Goal: Task Accomplishment & Management: Manage account settings

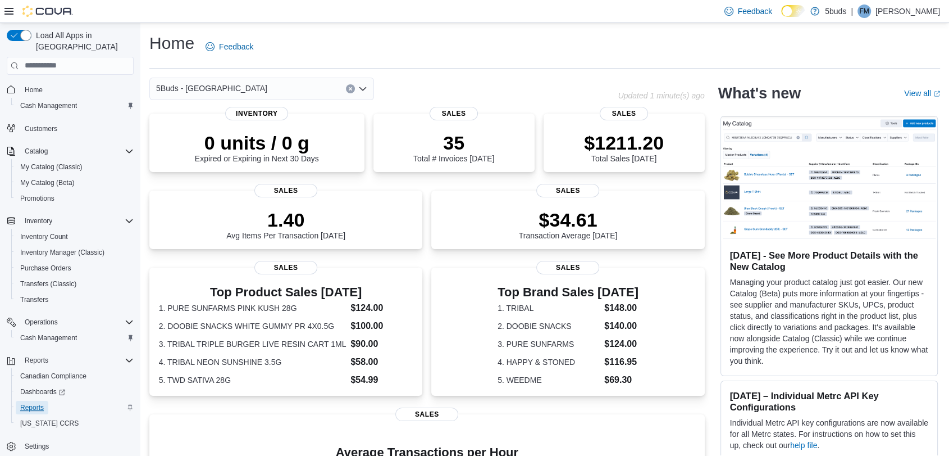
click at [20, 403] on span "Reports" at bounding box center [32, 407] width 24 height 9
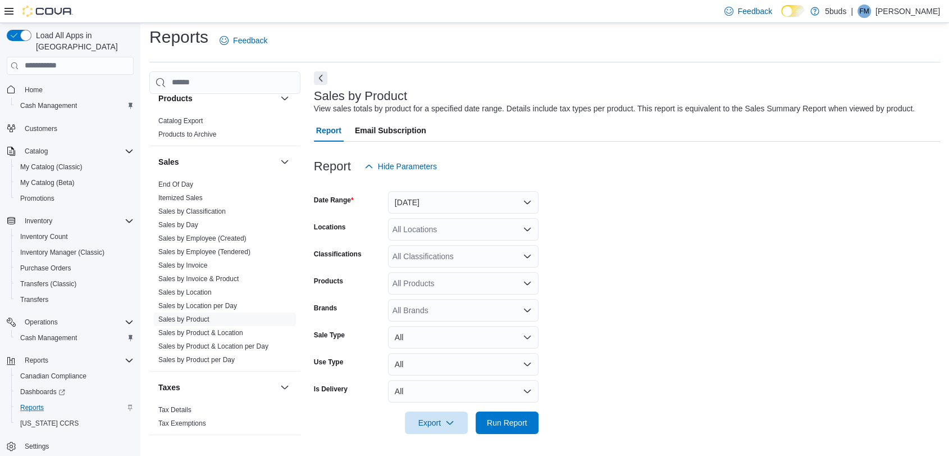
scroll to position [826, 0]
click at [427, 201] on button "[DATE]" at bounding box center [463, 202] width 151 height 22
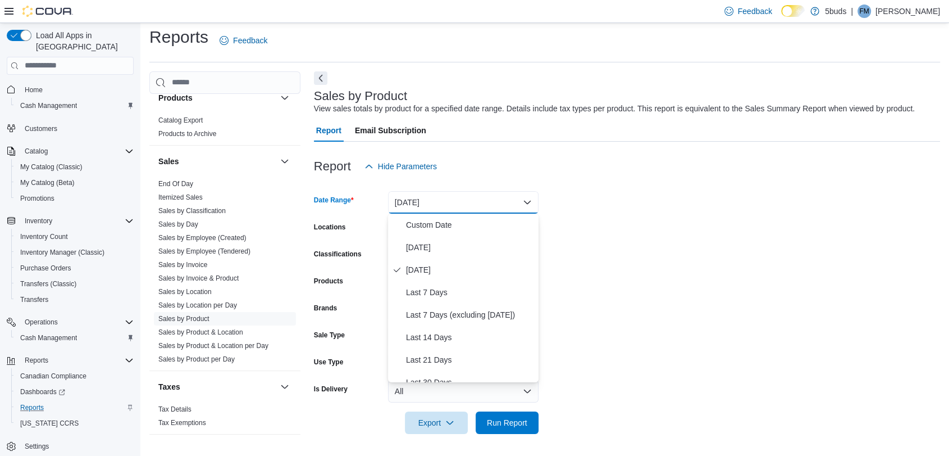
click at [427, 201] on button "[DATE]" at bounding box center [463, 202] width 151 height 22
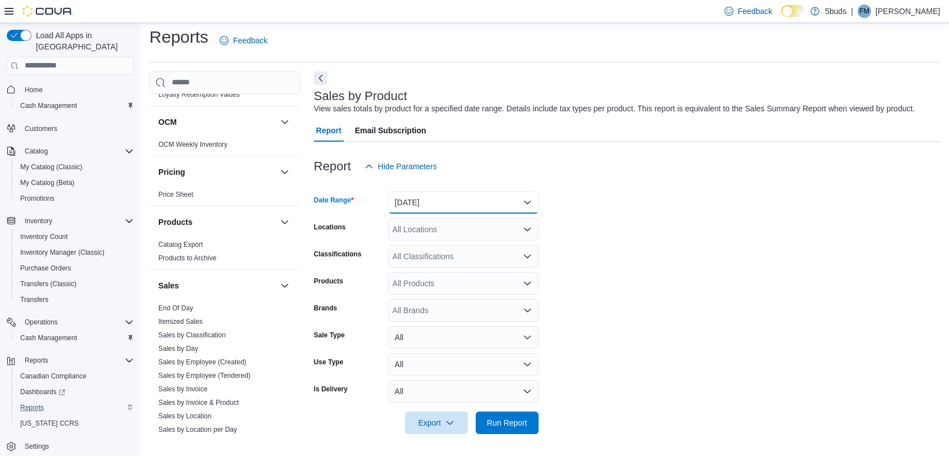
scroll to position [389, 0]
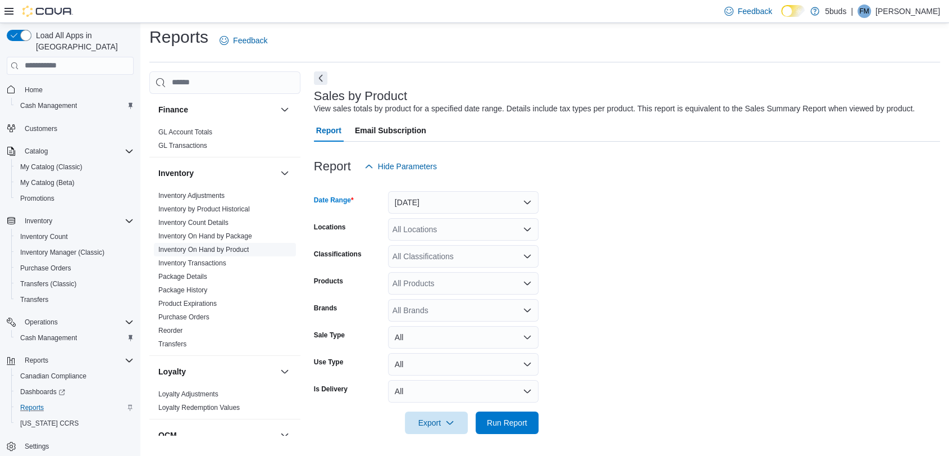
click at [213, 246] on link "Inventory On Hand by Product" at bounding box center [203, 250] width 90 height 8
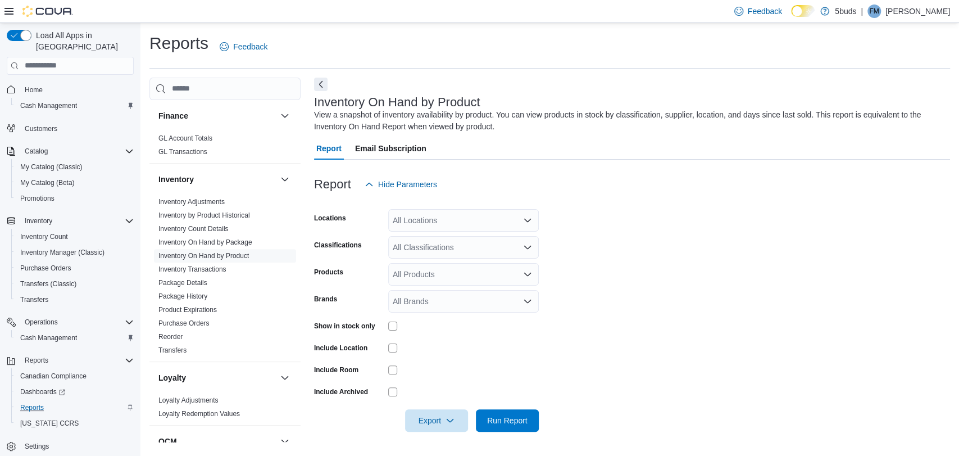
click at [426, 222] on div "All Locations" at bounding box center [463, 220] width 151 height 22
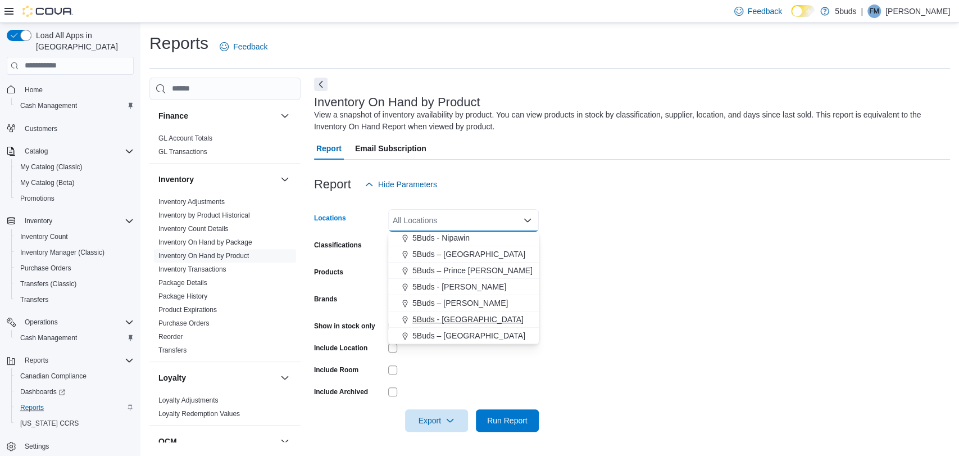
click at [440, 321] on span "5Buds - [GEOGRAPHIC_DATA]" at bounding box center [467, 319] width 111 height 11
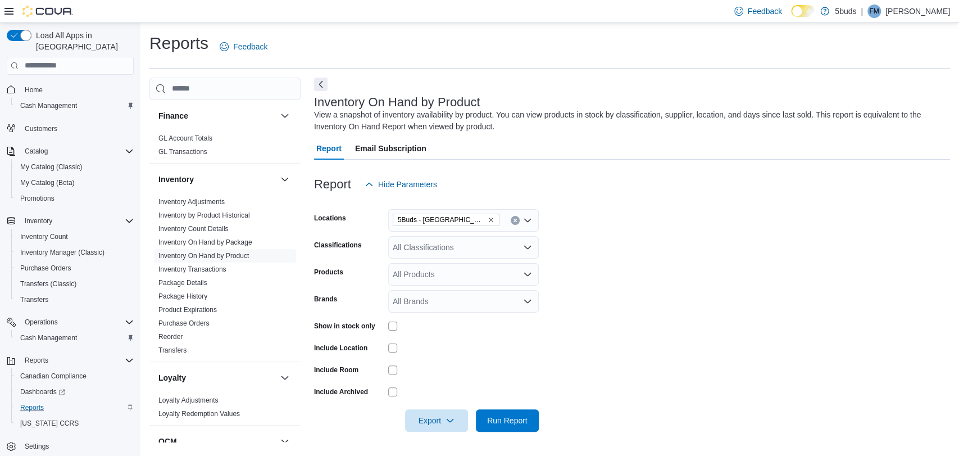
click at [364, 248] on div "Classifications" at bounding box center [349, 247] width 70 height 22
click at [438, 253] on div "All Classifications" at bounding box center [463, 247] width 151 height 22
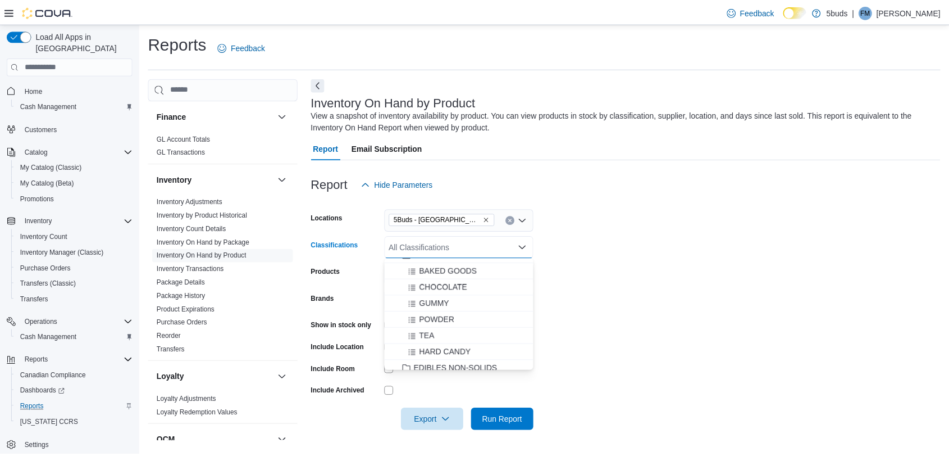
scroll to position [374, 0]
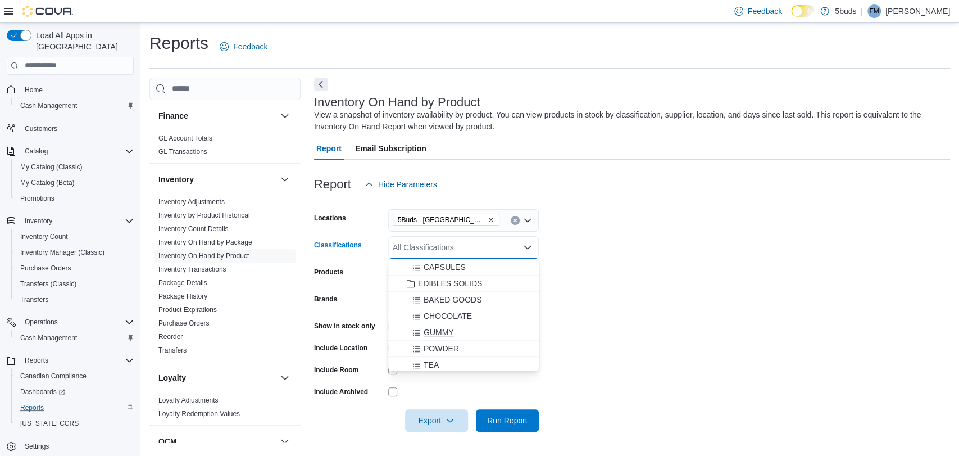
click at [444, 329] on span "GUMMY" at bounding box center [439, 331] width 30 height 11
click at [660, 323] on form "Locations 5Buds - [GEOGRAPHIC_DATA] Classifications GUMMY Combo box. Selected. …" at bounding box center [632, 314] width 636 height 236
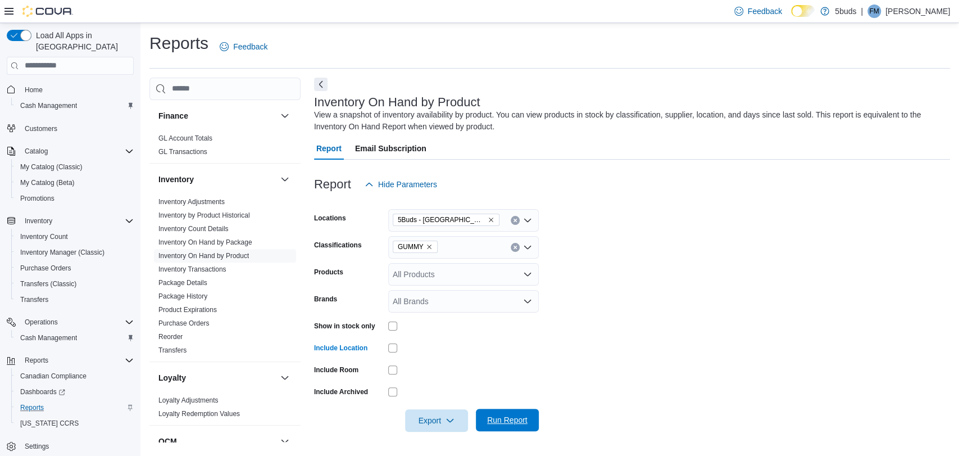
click at [512, 428] on span "Run Report" at bounding box center [507, 419] width 49 height 22
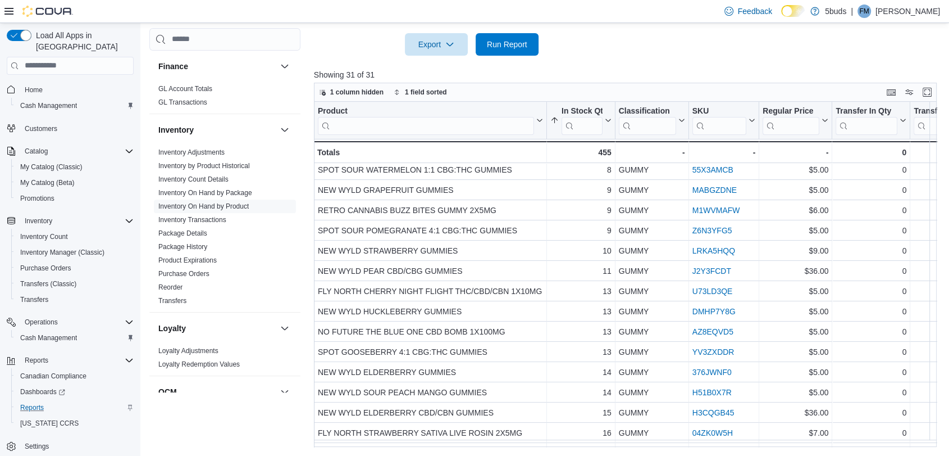
scroll to position [187, 0]
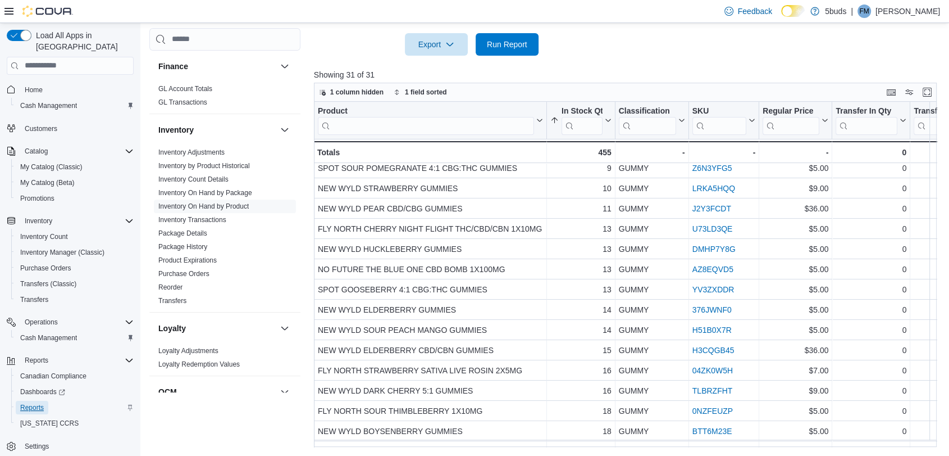
click at [31, 403] on span "Reports" at bounding box center [32, 407] width 24 height 9
click at [206, 202] on link "Inventory On Hand by Product" at bounding box center [203, 206] width 90 height 8
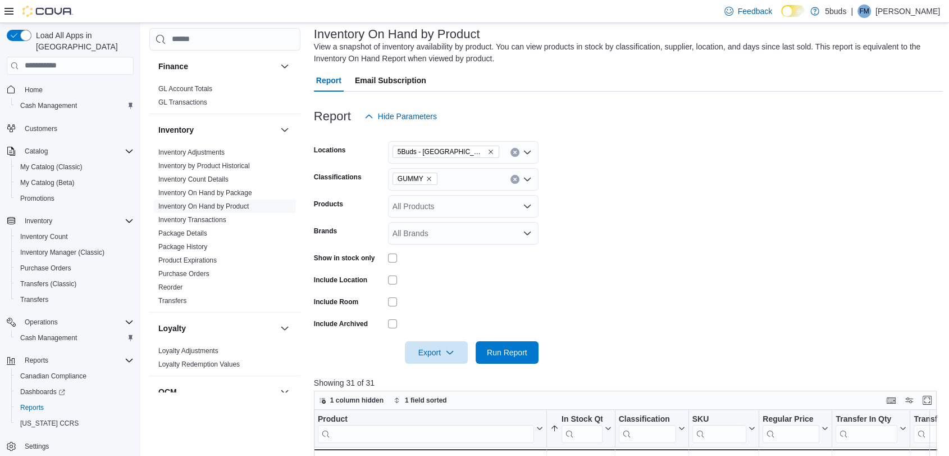
scroll to position [63, 0]
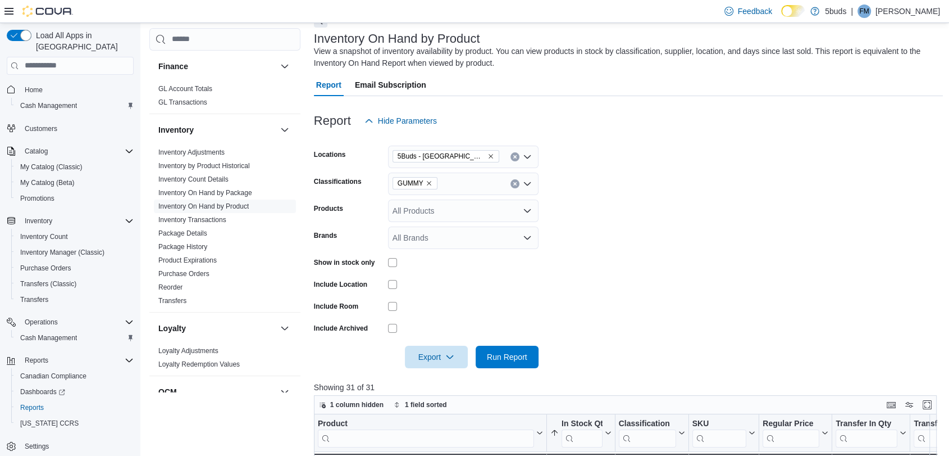
click at [426, 184] on icon "Remove GUMMY from selection in this group" at bounding box center [429, 183] width 7 height 7
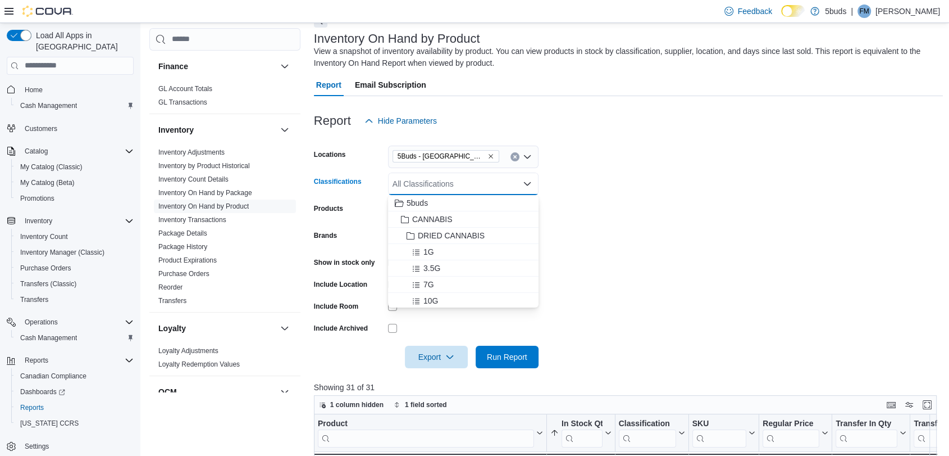
click at [434, 184] on div "All Classifications Combo box. Selected. Combo box input. All Classifications. …" at bounding box center [463, 183] width 151 height 22
click at [431, 221] on span "28G" at bounding box center [431, 224] width 15 height 11
click at [654, 220] on form "Locations 5Buds - [GEOGRAPHIC_DATA] Classifications 28G Combo box. Selected. 28…" at bounding box center [629, 250] width 630 height 236
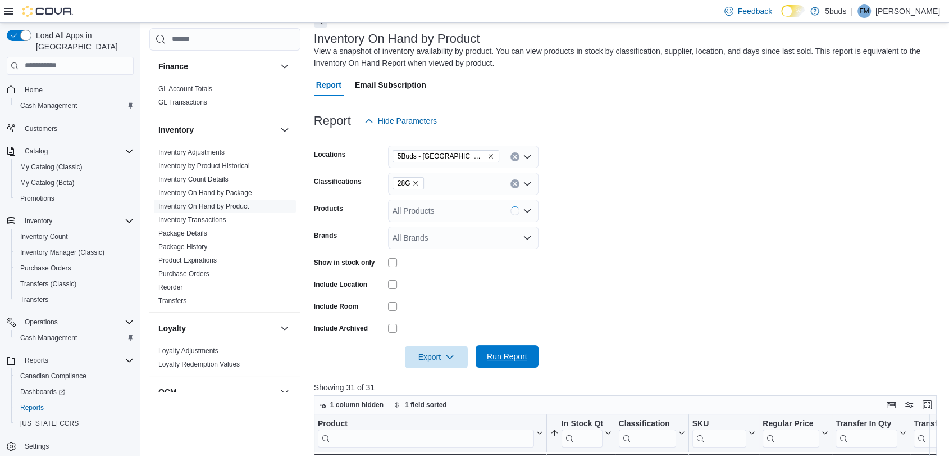
click at [502, 355] on span "Run Report" at bounding box center [507, 356] width 40 height 11
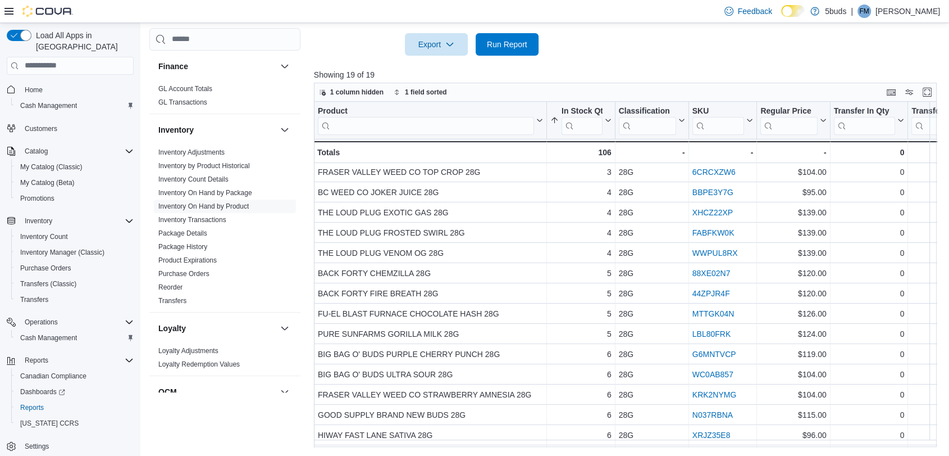
scroll to position [106, 0]
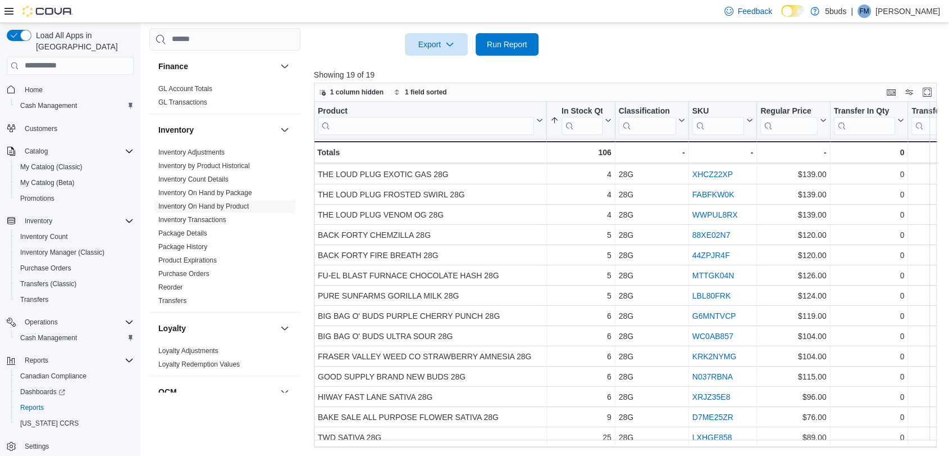
drag, startPoint x: 319, startPoint y: 174, endPoint x: 658, endPoint y: 446, distance: 435.6
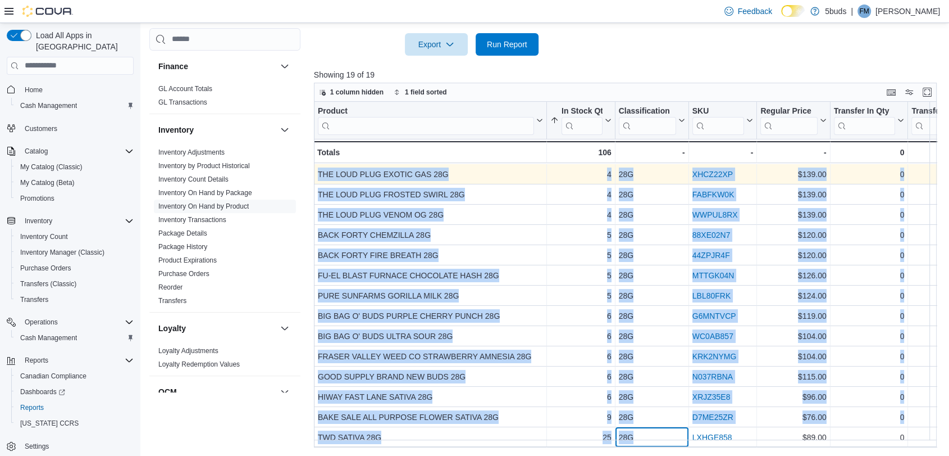
drag, startPoint x: 652, startPoint y: 429, endPoint x: 319, endPoint y: 167, distance: 423.4
click at [319, 167] on div "Product Click to view column header actions In Stock Qty Sorted ascending . Cli…" at bounding box center [942, 225] width 1257 height 446
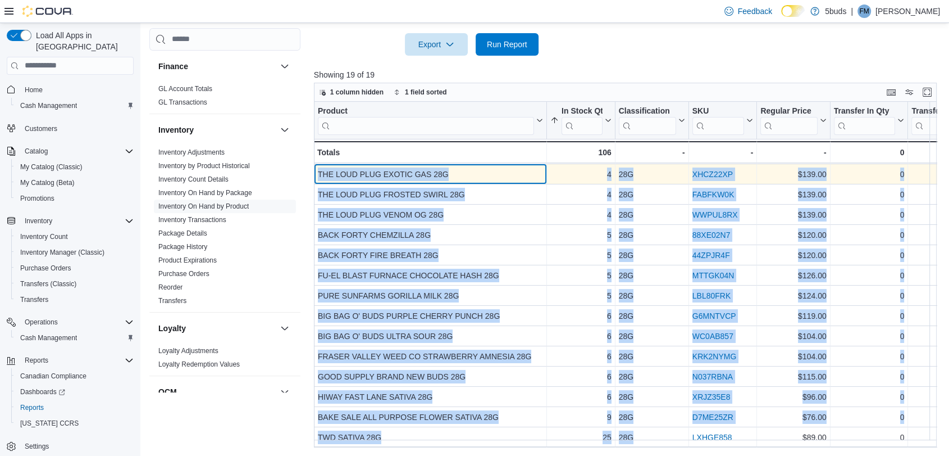
scroll to position [101, 0]
drag, startPoint x: 330, startPoint y: 166, endPoint x: 324, endPoint y: 174, distance: 10.8
copy div "THE LOUD PLUG EXOTIC GAS 28G - Product, column 1, row 6 4 - In Stock Qty, colum…"
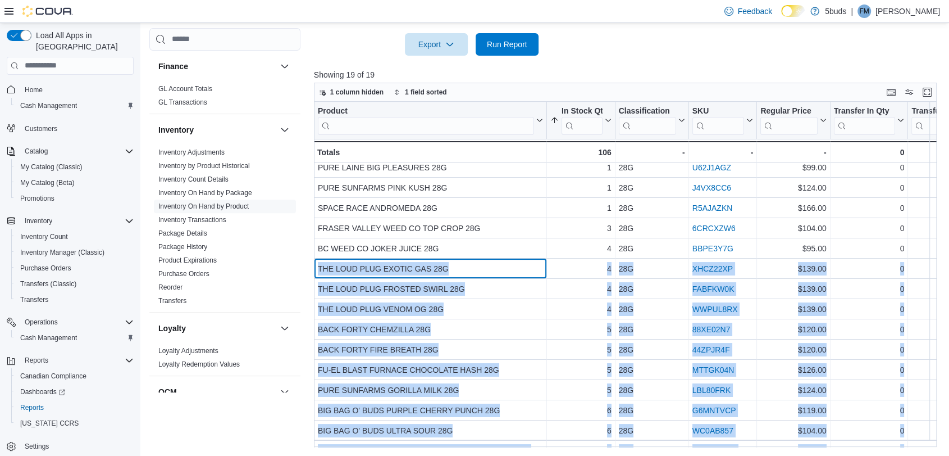
scroll to position [0, 0]
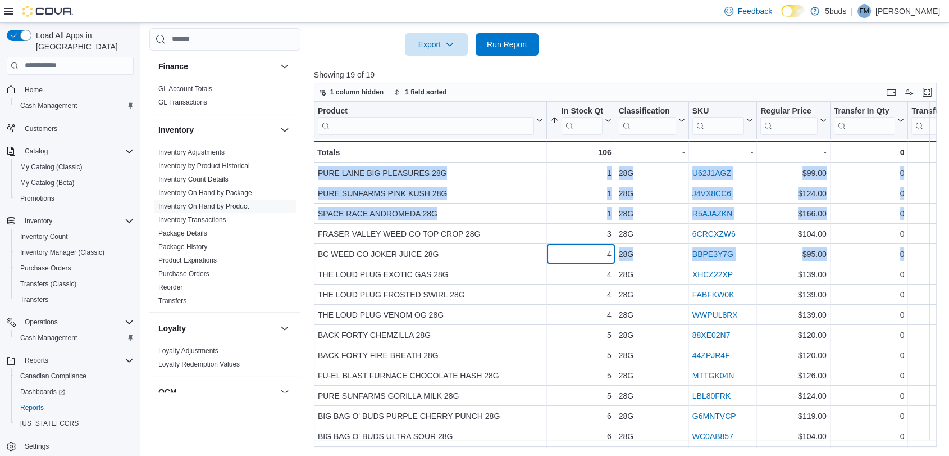
drag, startPoint x: 614, startPoint y: 252, endPoint x: 309, endPoint y: 168, distance: 315.8
click at [309, 168] on div "Cash Management Cash Management Cash Out Details Compliance OCS Transaction Sub…" at bounding box center [546, 75] width 794 height 746
click at [310, 167] on div "Cash Management Cash Management Cash Out Details Compliance OCS Transaction Sub…" at bounding box center [546, 75] width 794 height 746
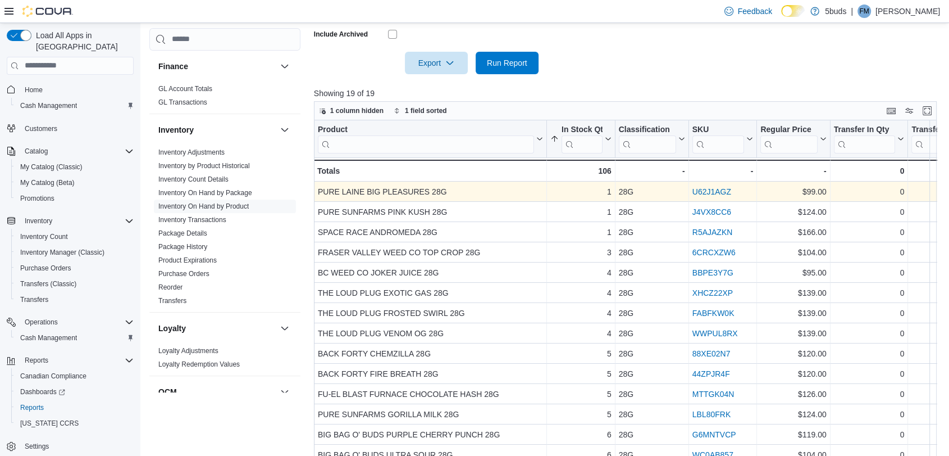
scroll to position [376, 0]
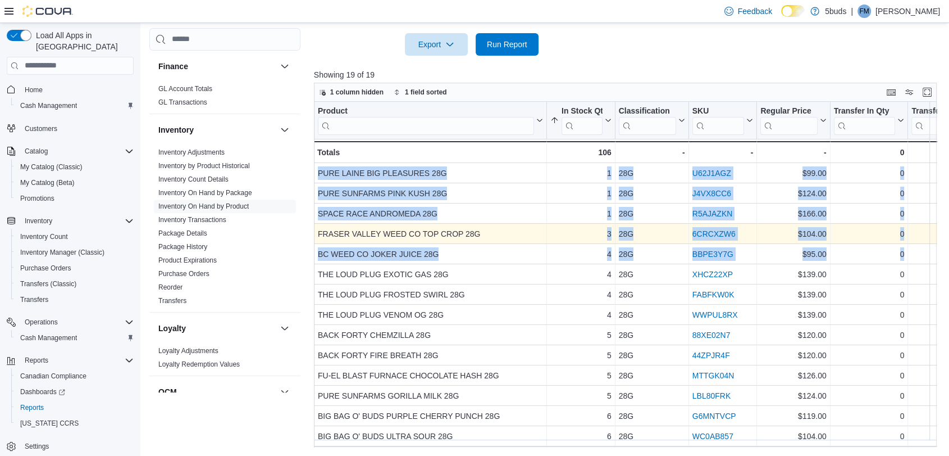
drag, startPoint x: 311, startPoint y: 169, endPoint x: 564, endPoint y: 226, distance: 259.2
click at [562, 226] on div "Cash Management Cash Management Cash Out Details Compliance OCS Transaction Sub…" at bounding box center [546, 75] width 794 height 746
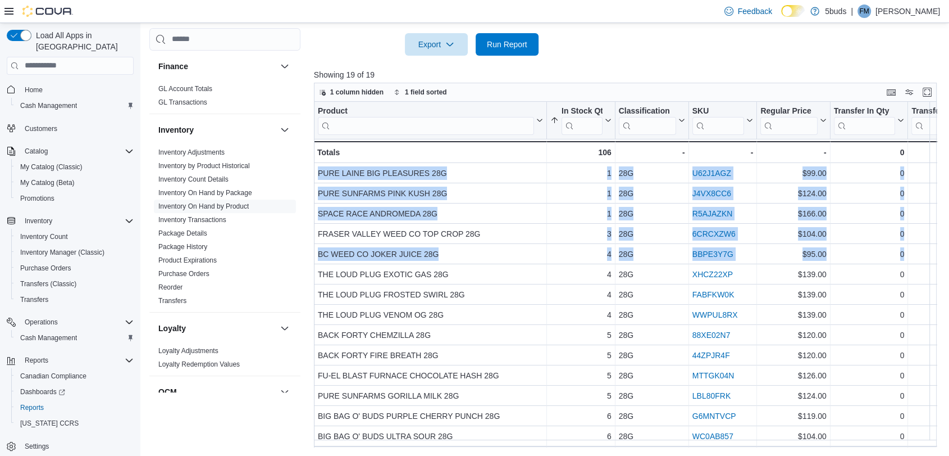
scroll to position [364, 0]
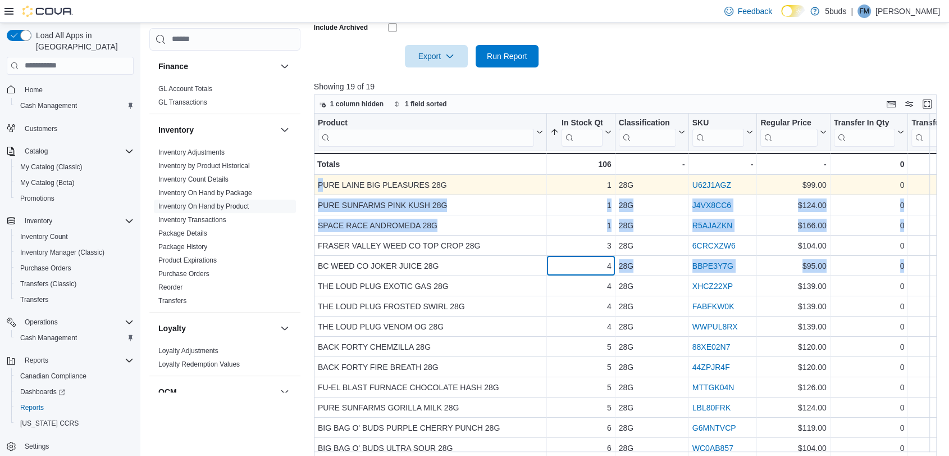
drag, startPoint x: 613, startPoint y: 265, endPoint x: 324, endPoint y: 179, distance: 301.7
click at [324, 179] on div "Product Click to view column header actions In Stock Qty Sorted ascending . Cli…" at bounding box center [942, 336] width 1257 height 446
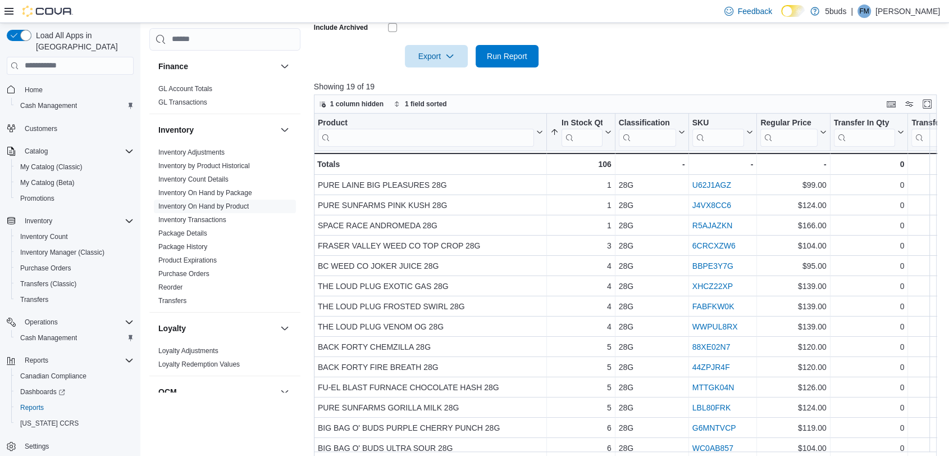
click at [310, 179] on div "Cash Management Cash Management Cash Out Details Compliance OCS Transaction Sub…" at bounding box center [546, 86] width 794 height 746
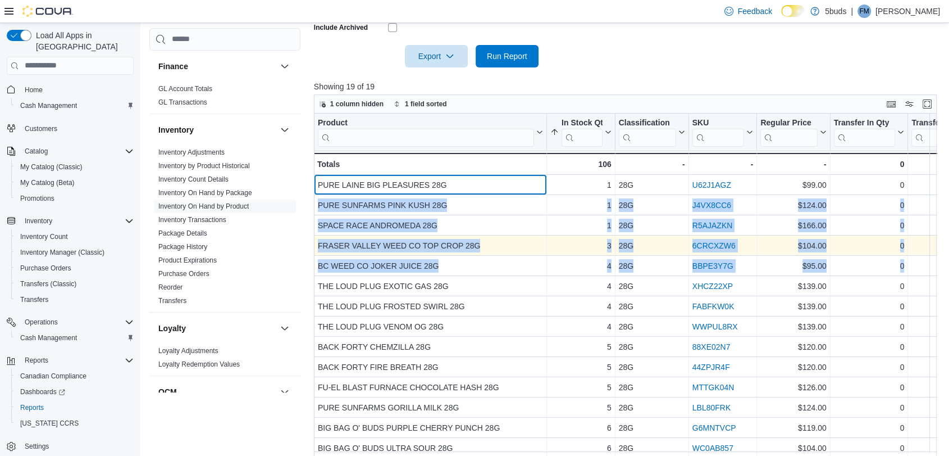
drag, startPoint x: 318, startPoint y: 179, endPoint x: 316, endPoint y: 247, distance: 67.5
click at [316, 247] on div "Product Click to view column header actions In Stock Qty Sorted ascending . Cli…" at bounding box center [942, 336] width 1257 height 446
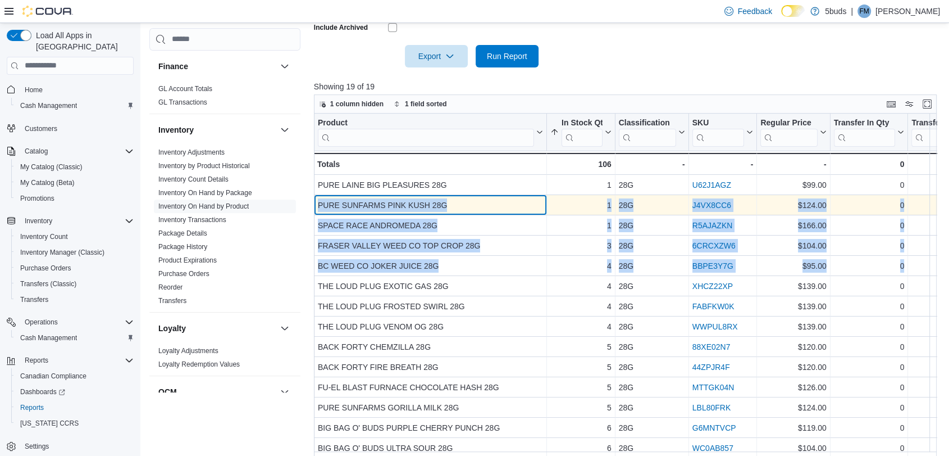
drag, startPoint x: 346, startPoint y: 203, endPoint x: 357, endPoint y: 205, distance: 10.8
copy div "FRASER VALLEY WEED CO TOP CROP 28G - Product, column 1, row 4 3 - In Stock Qty,…"
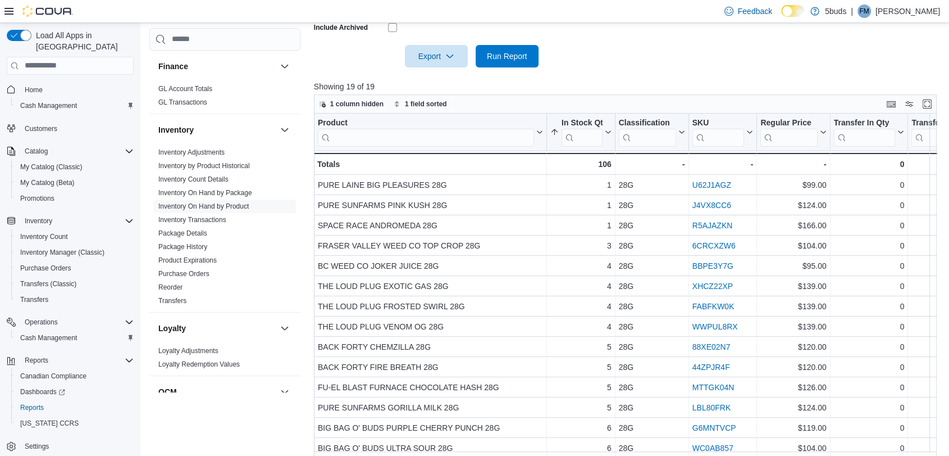
click at [632, 69] on div at bounding box center [629, 73] width 630 height 13
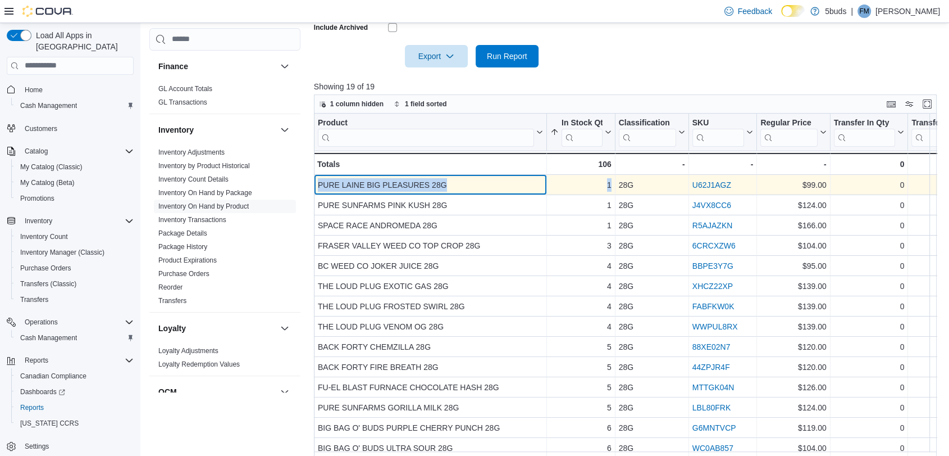
drag, startPoint x: 319, startPoint y: 184, endPoint x: 612, endPoint y: 185, distance: 293.3
click at [612, 185] on div "PURE LAINE BIG PLEASURES 28G - Product, column 1, row 1 1 - In Stock Qty, colum…" at bounding box center [942, 185] width 1257 height 20
copy div "PURE LAINE BIG PLEASURES 28G - Product, column 1, row 1 1"
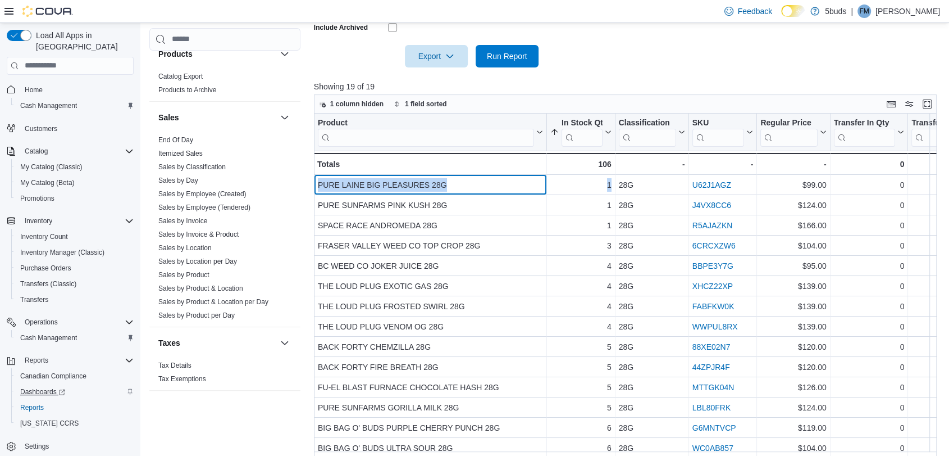
scroll to position [1, 0]
click at [34, 402] on span "Reports" at bounding box center [32, 406] width 24 height 9
click at [180, 176] on link "Sales by Day" at bounding box center [178, 180] width 40 height 8
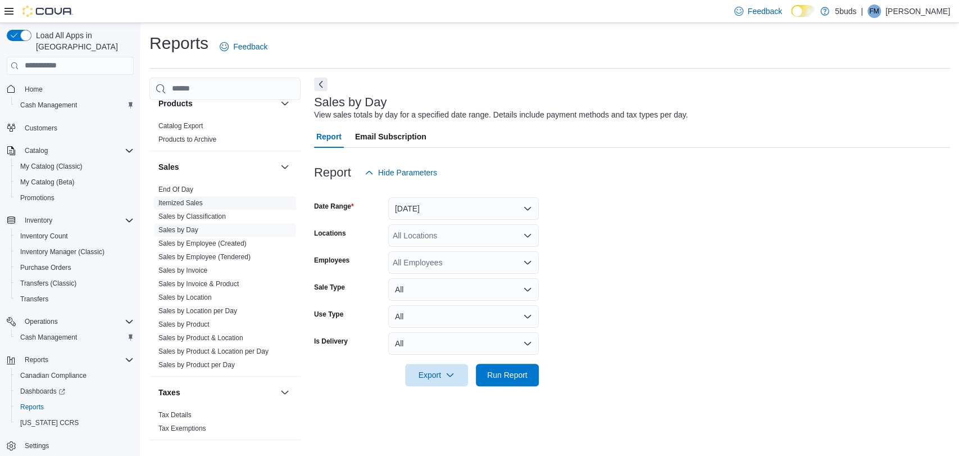
click at [190, 199] on link "Itemized Sales" at bounding box center [180, 203] width 44 height 8
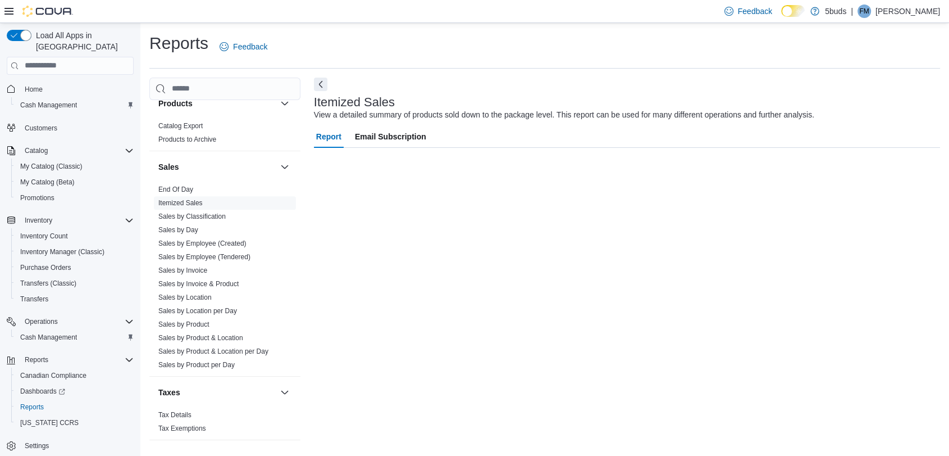
scroll to position [6, 0]
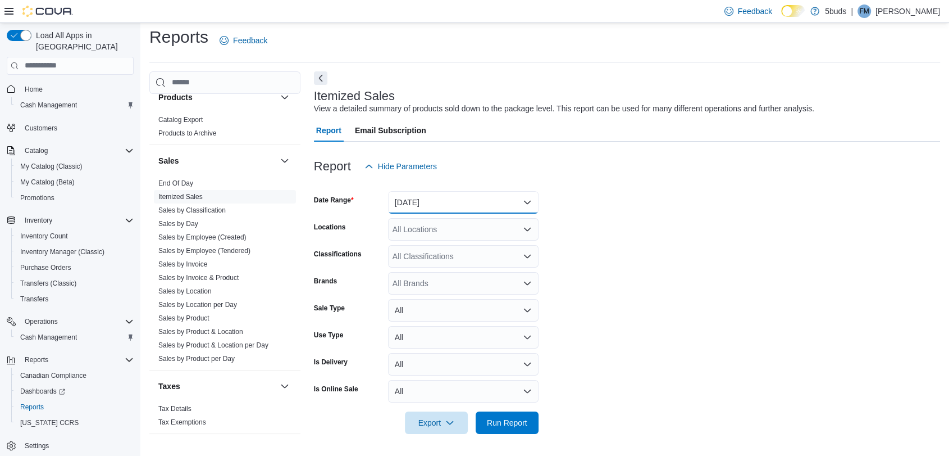
click at [461, 207] on button "[DATE]" at bounding box center [463, 202] width 151 height 22
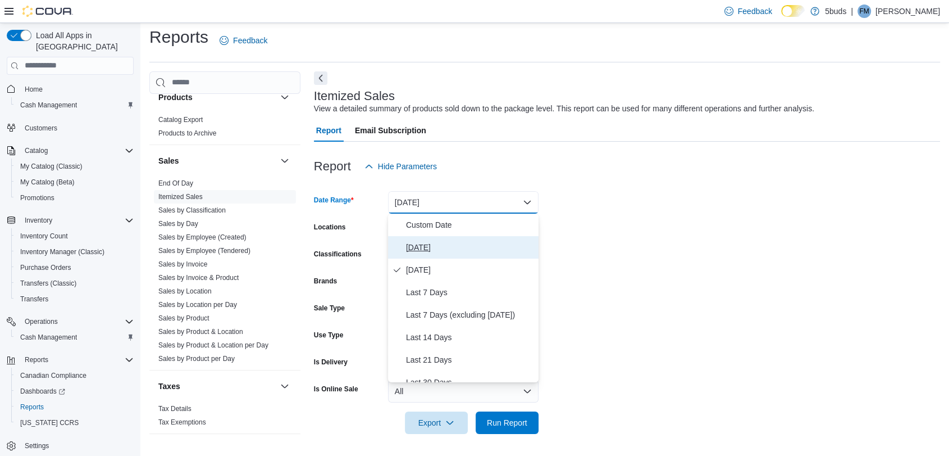
click at [435, 245] on span "[DATE]" at bounding box center [470, 246] width 128 height 13
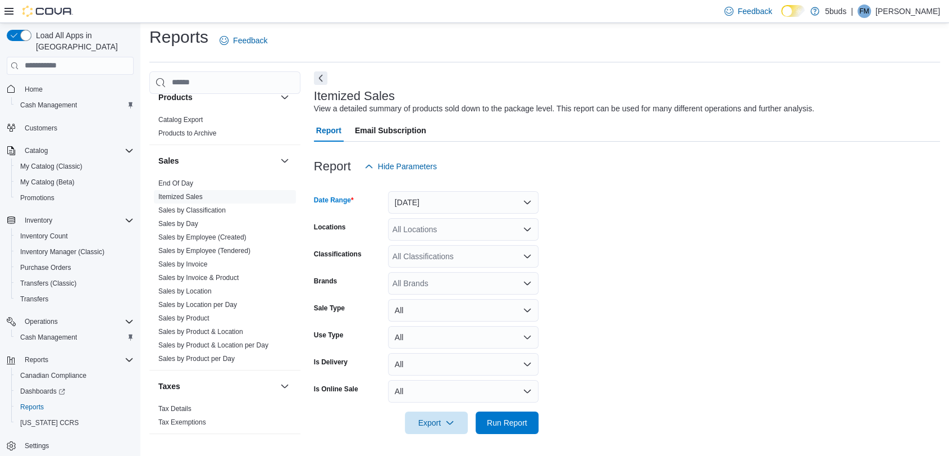
click at [445, 231] on div "All Locations" at bounding box center [463, 229] width 151 height 22
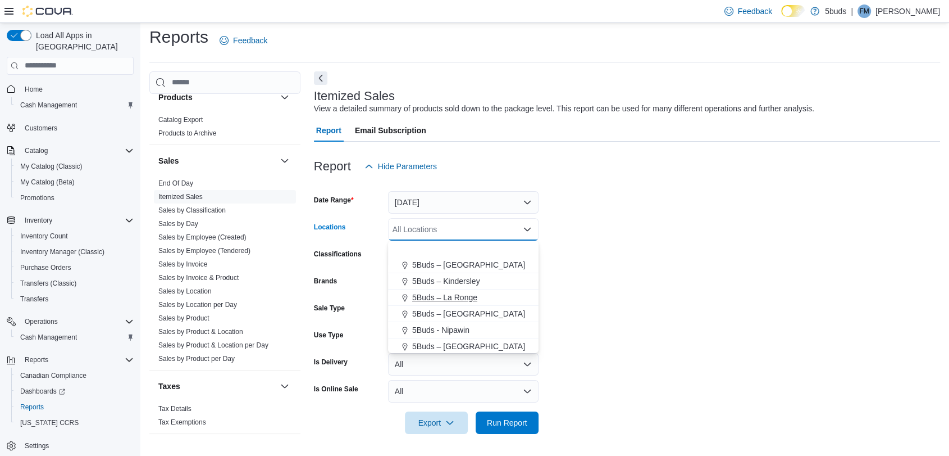
scroll to position [83, 0]
click at [434, 329] on span "5Buds - [GEOGRAPHIC_DATA]" at bounding box center [467, 327] width 111 height 11
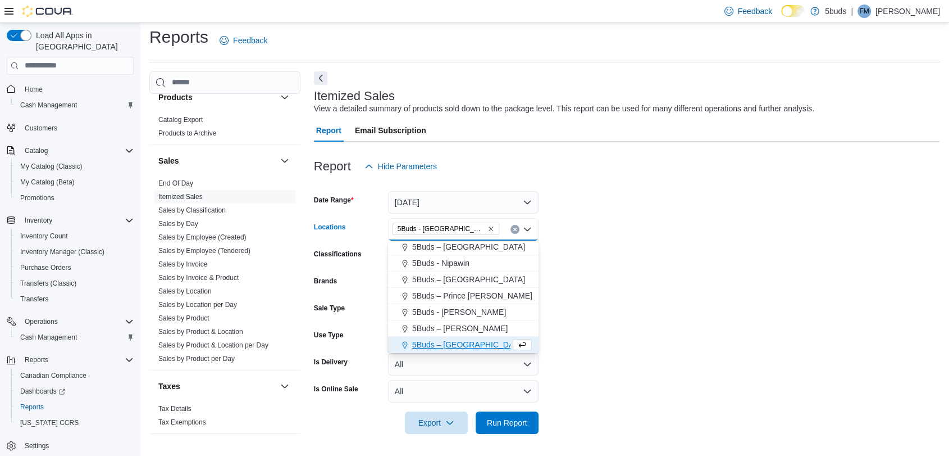
scroll to position [67, 0]
click at [665, 311] on form "Date Range [DATE] Locations 5Buds - [GEOGRAPHIC_DATA] Combo box. Selected. 5Bud…" at bounding box center [627, 306] width 626 height 256
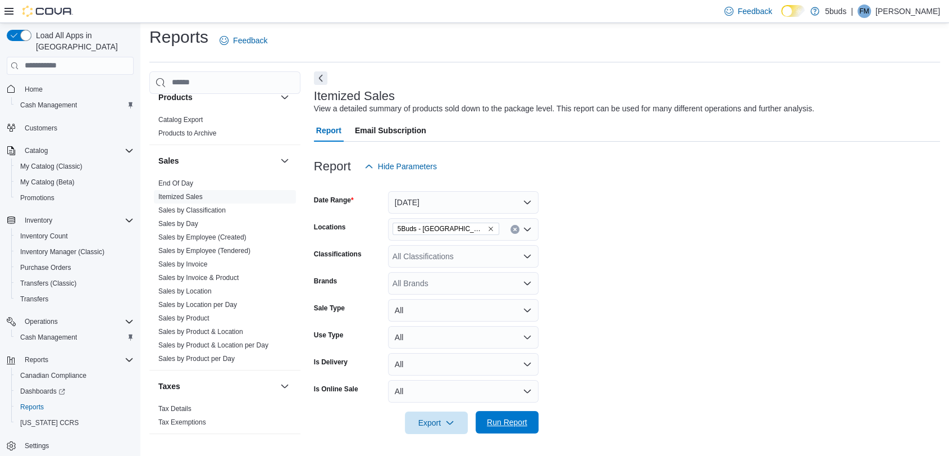
click at [517, 424] on span "Run Report" at bounding box center [507, 421] width 40 height 11
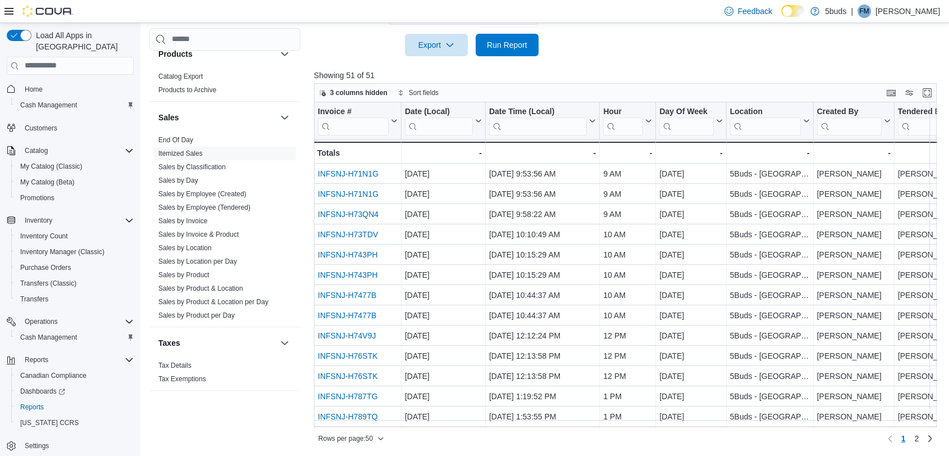
scroll to position [384, 0]
click at [212, 311] on link "Sales by Product per Day" at bounding box center [196, 315] width 76 height 8
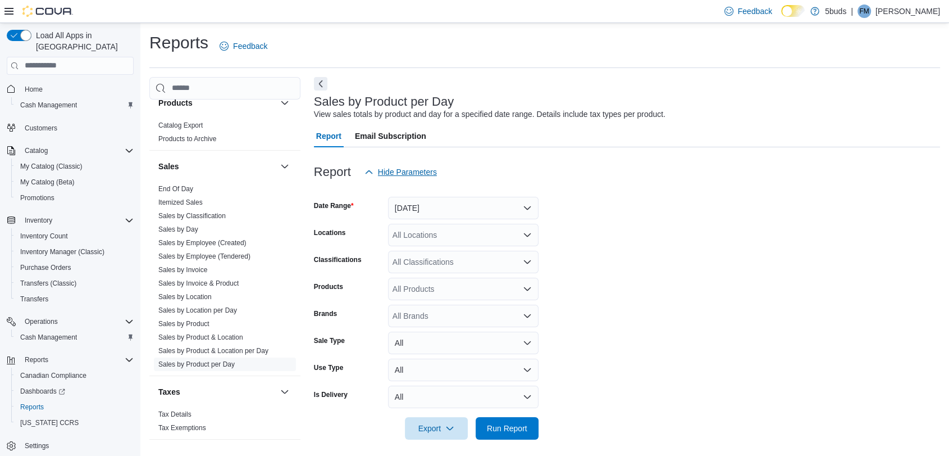
scroll to position [6, 0]
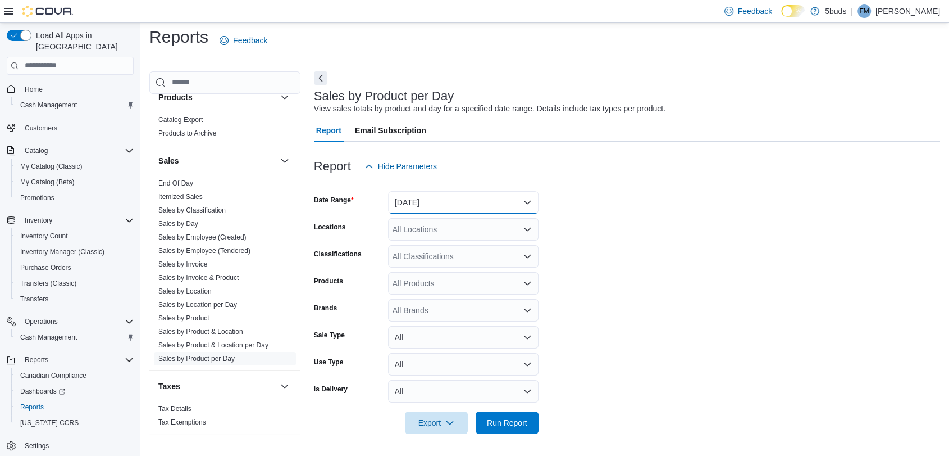
click at [412, 199] on button "[DATE]" at bounding box center [463, 202] width 151 height 22
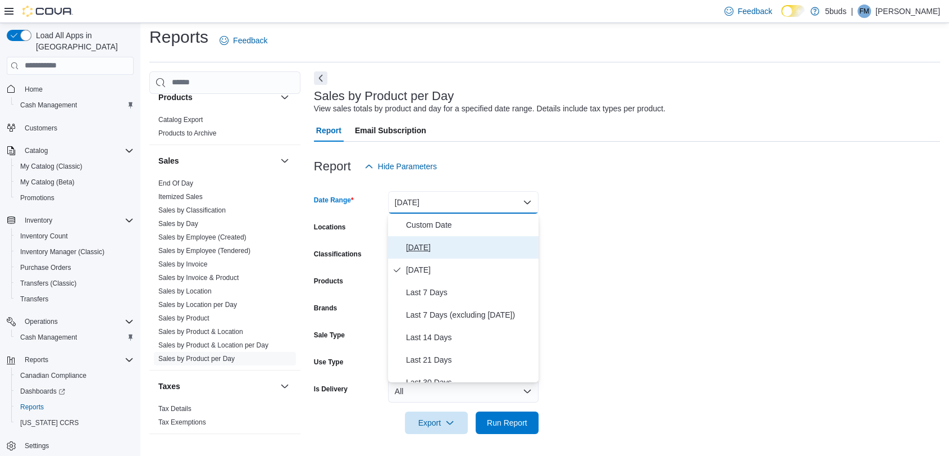
click at [441, 247] on span "[DATE]" at bounding box center [470, 246] width 128 height 13
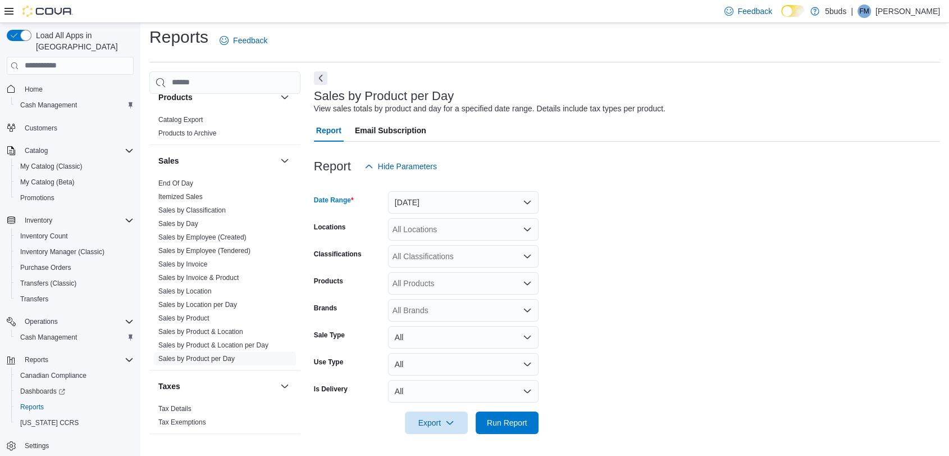
drag, startPoint x: 443, startPoint y: 228, endPoint x: 449, endPoint y: 235, distance: 9.9
click at [443, 228] on div "All Locations" at bounding box center [463, 229] width 151 height 22
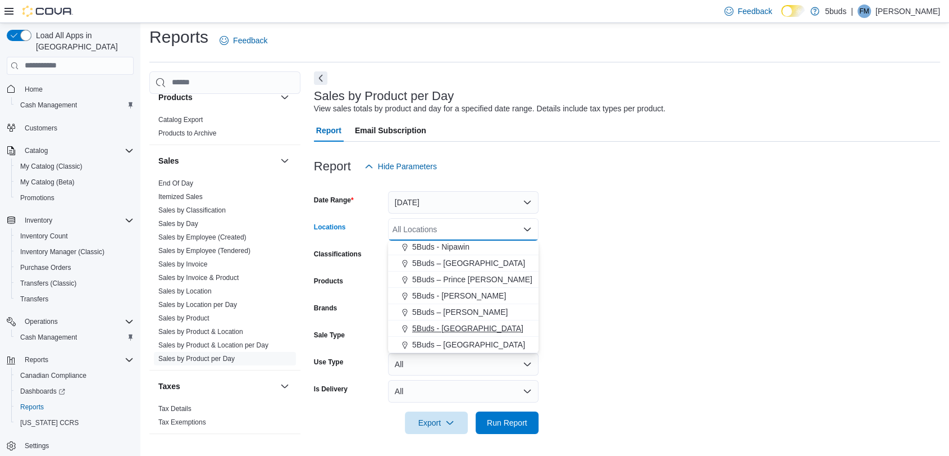
click at [448, 322] on span "5Buds - [GEOGRAPHIC_DATA]" at bounding box center [467, 327] width 111 height 11
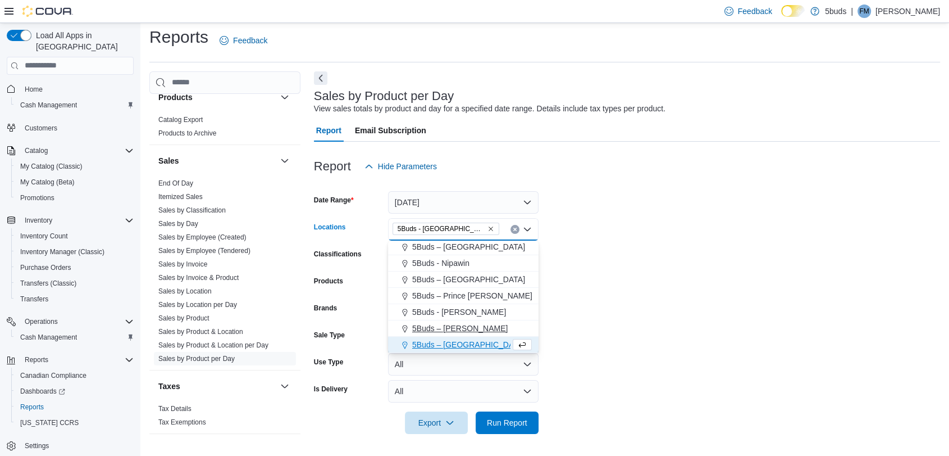
scroll to position [67, 0]
click at [602, 306] on form "Date Range [DATE] Locations 5Buds - [GEOGRAPHIC_DATA] Combo box. Selected. 5Bud…" at bounding box center [627, 306] width 626 height 256
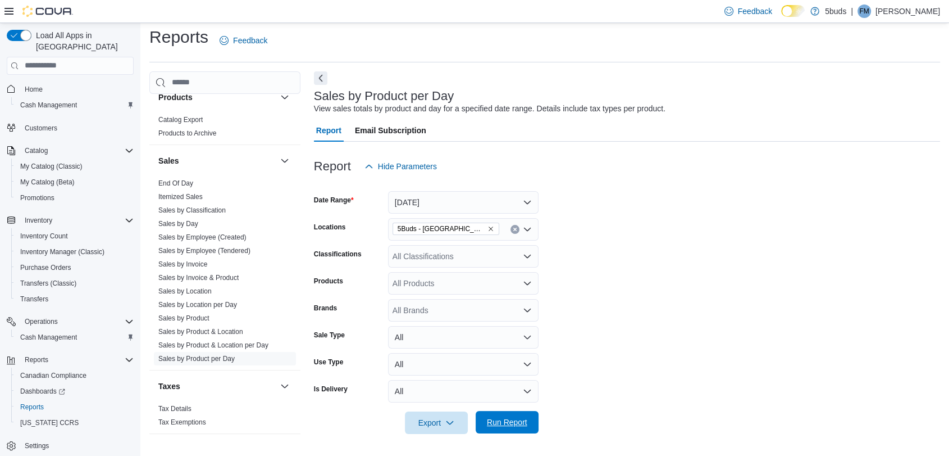
click at [502, 417] on span "Run Report" at bounding box center [507, 421] width 40 height 11
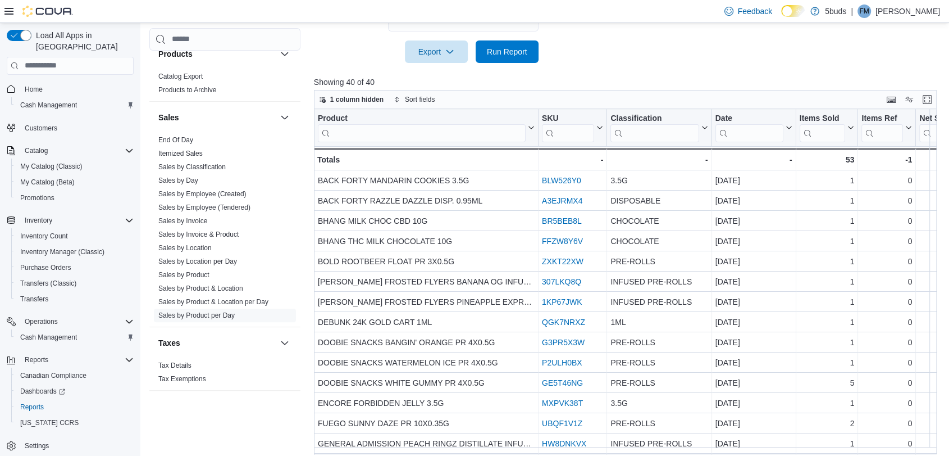
scroll to position [381, 0]
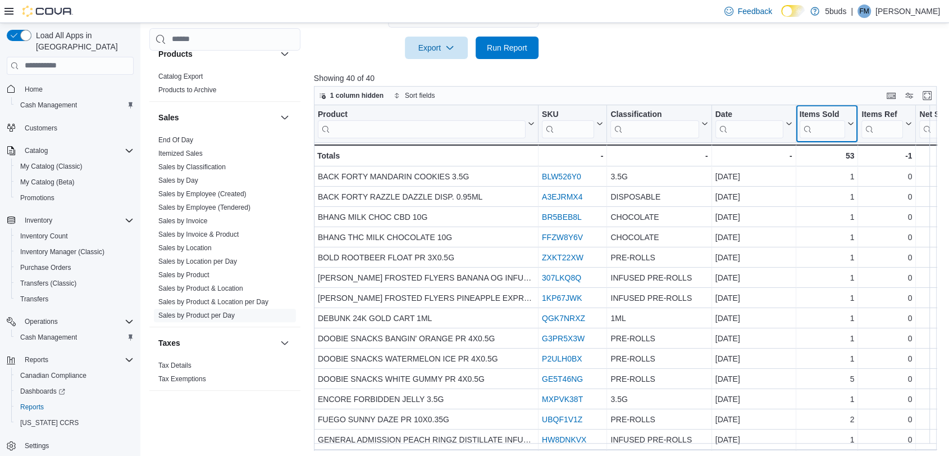
click at [852, 116] on button "Items Sold" at bounding box center [826, 123] width 55 height 29
click at [832, 178] on span "Sort High-Low" at bounding box center [835, 179] width 43 height 9
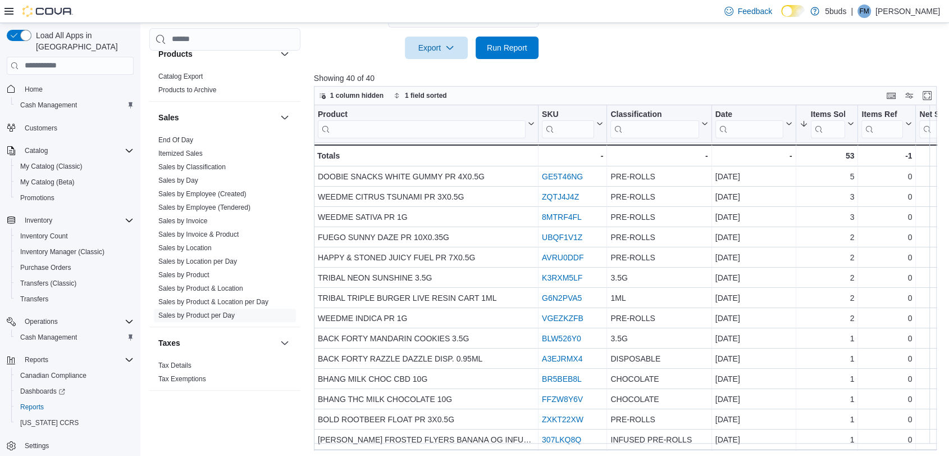
click at [803, 62] on div at bounding box center [629, 65] width 630 height 13
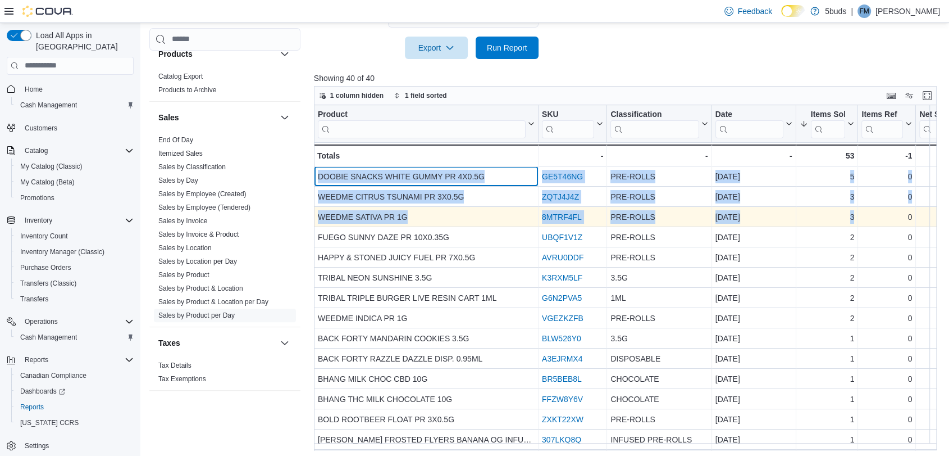
drag, startPoint x: 315, startPoint y: 173, endPoint x: 858, endPoint y: 216, distance: 545.0
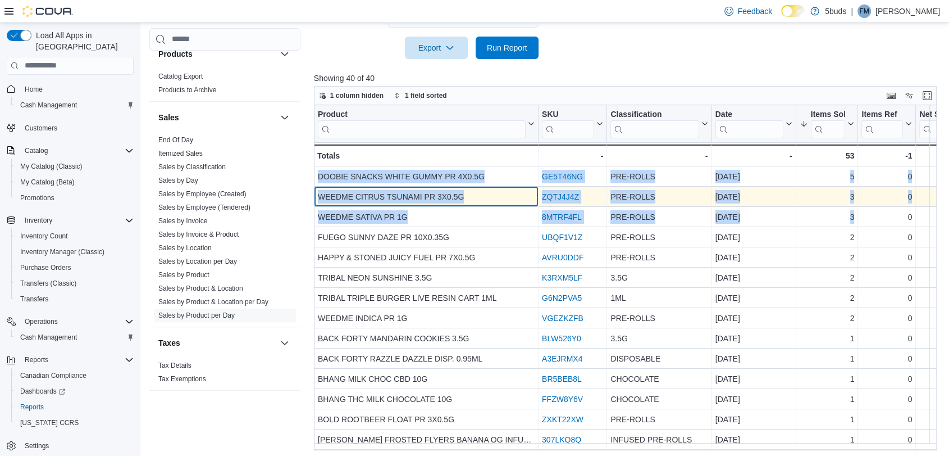
copy div "DOOBIE SNACKS WHITE GUMMY PR 4X0.5G - Product, column 1, row 1 GE5T46NG - SKU U…"
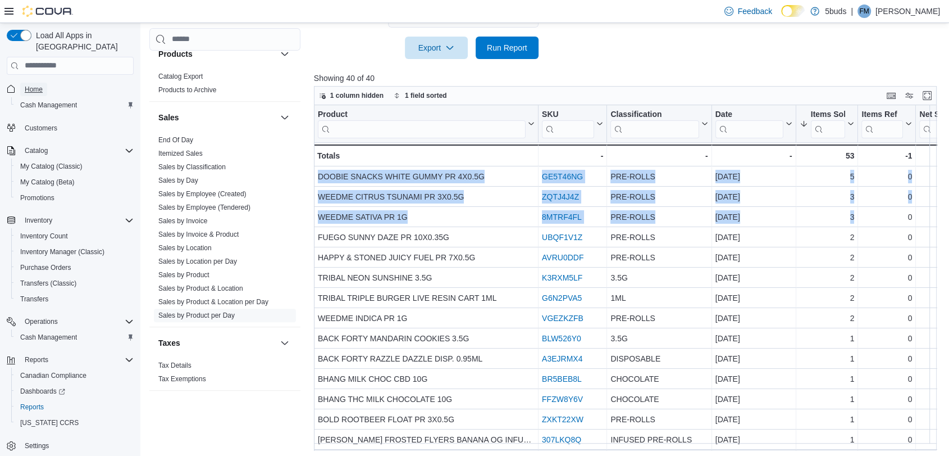
click at [33, 85] on span "Home" at bounding box center [34, 89] width 18 height 9
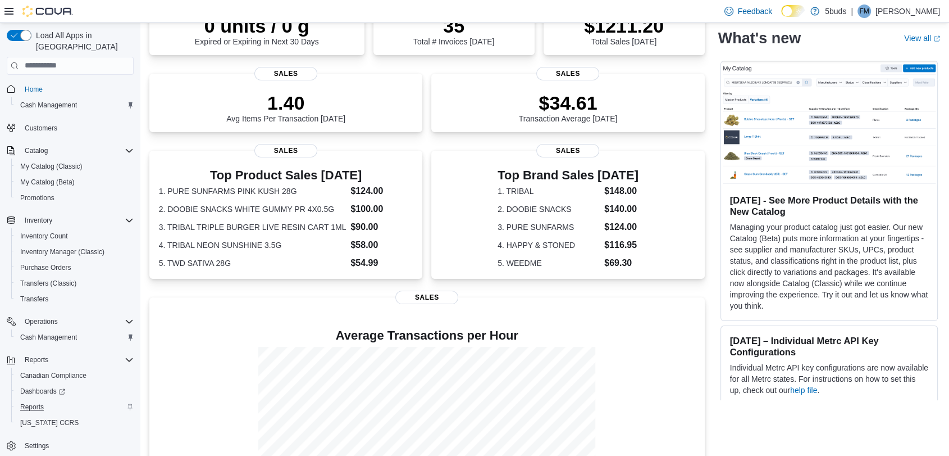
scroll to position [125, 0]
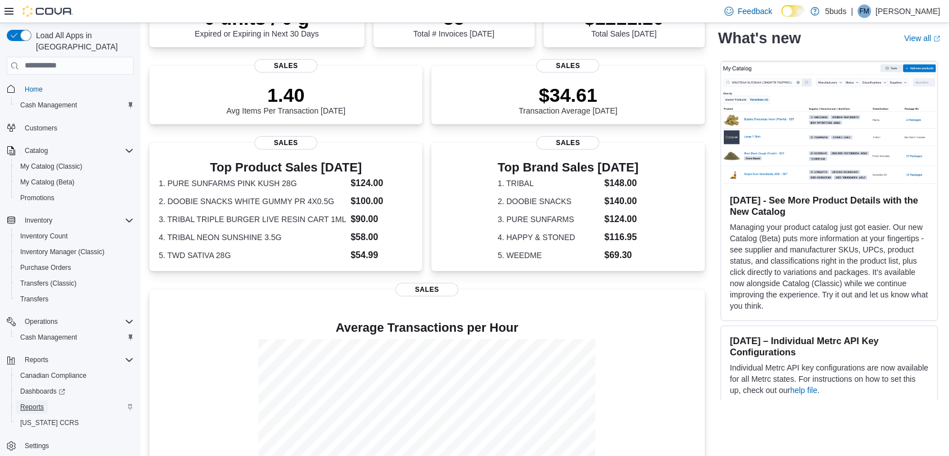
click at [31, 402] on span "Reports" at bounding box center [32, 406] width 24 height 9
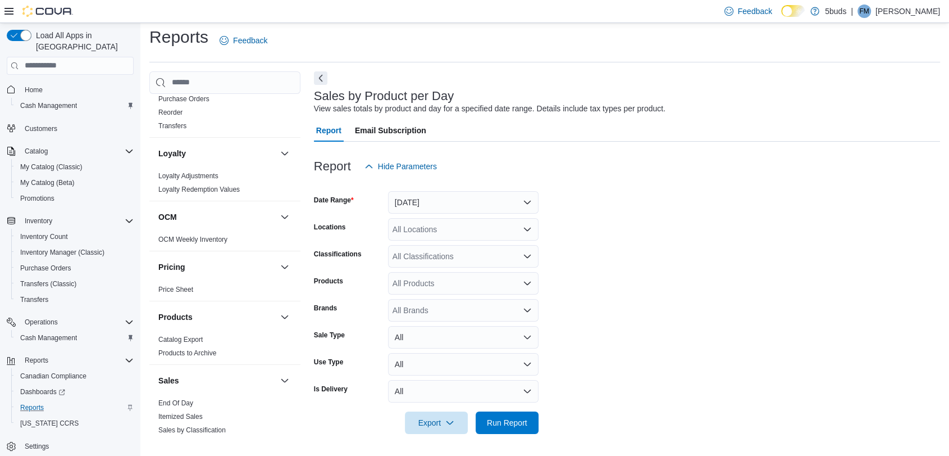
scroll to position [811, 0]
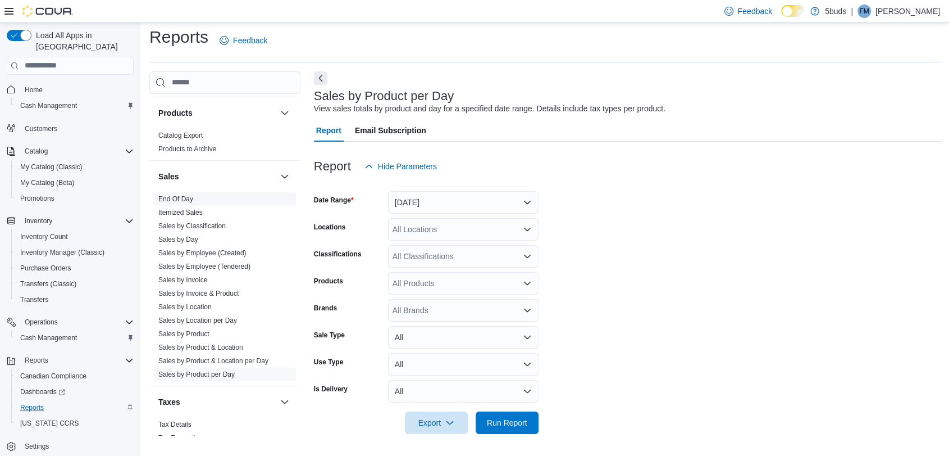
click at [185, 195] on link "End Of Day" at bounding box center [175, 199] width 35 height 8
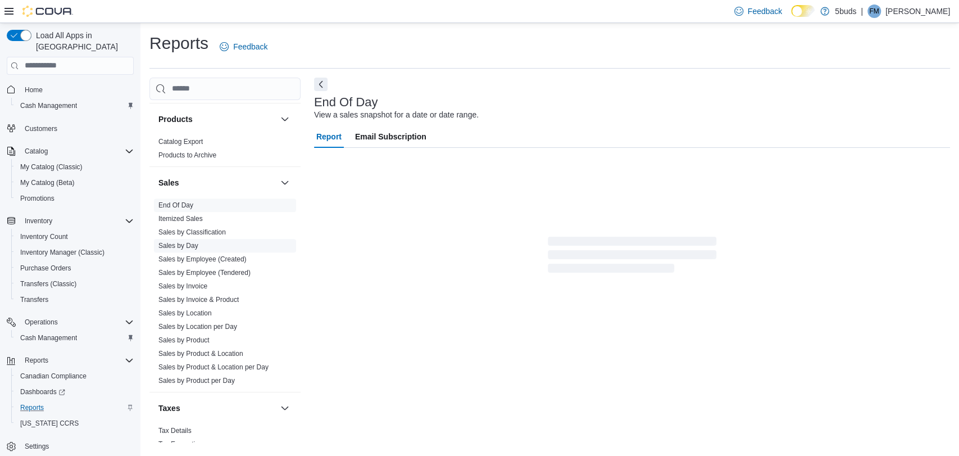
click at [185, 242] on link "Sales by Day" at bounding box center [178, 246] width 40 height 8
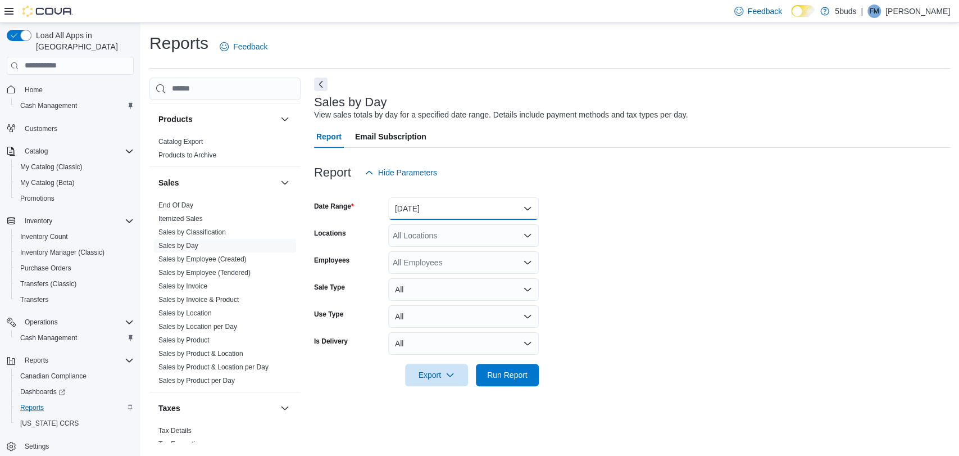
click at [410, 201] on button "[DATE]" at bounding box center [463, 208] width 151 height 22
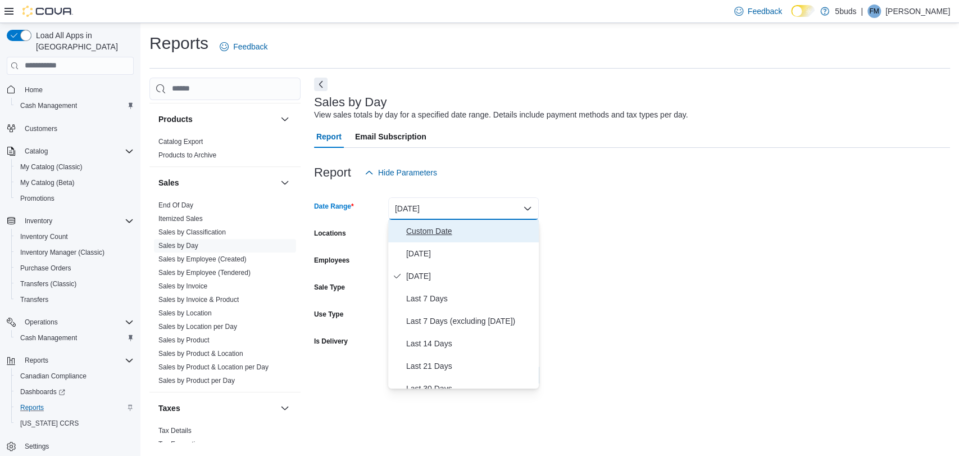
click at [415, 227] on span "Custom Date" at bounding box center [470, 230] width 128 height 13
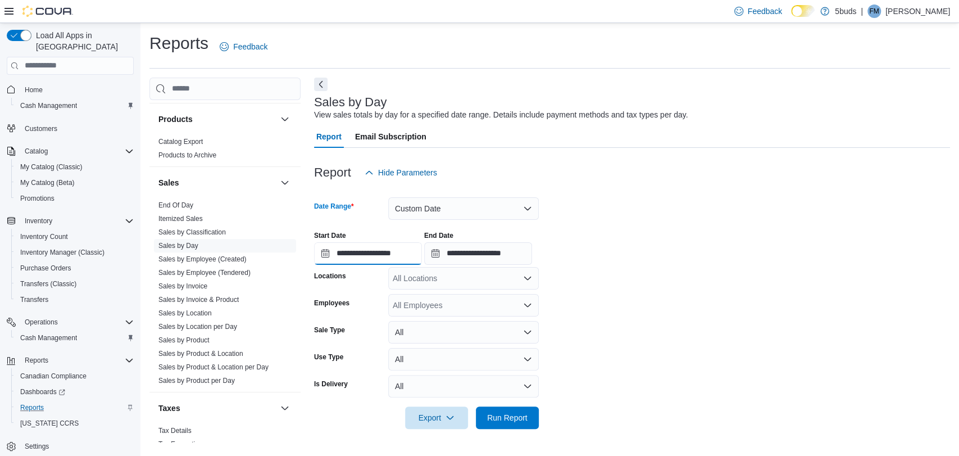
click at [318, 250] on input "**********" at bounding box center [368, 253] width 108 height 22
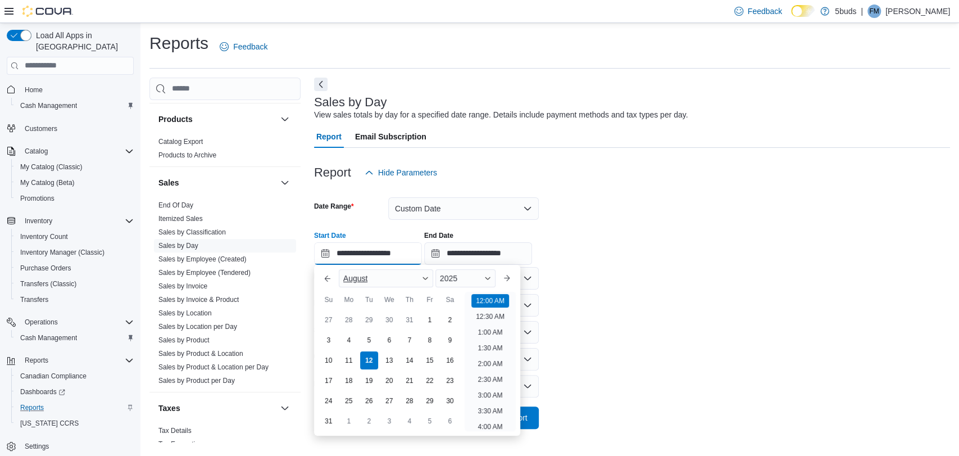
scroll to position [35, 0]
click at [422, 317] on div "1" at bounding box center [430, 320] width 20 height 20
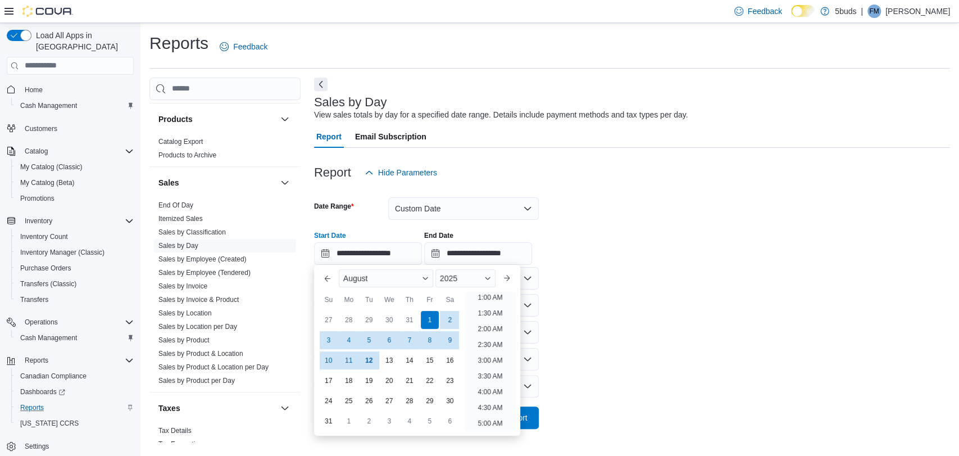
scroll to position [2, 0]
click at [653, 237] on div "**********" at bounding box center [632, 243] width 636 height 43
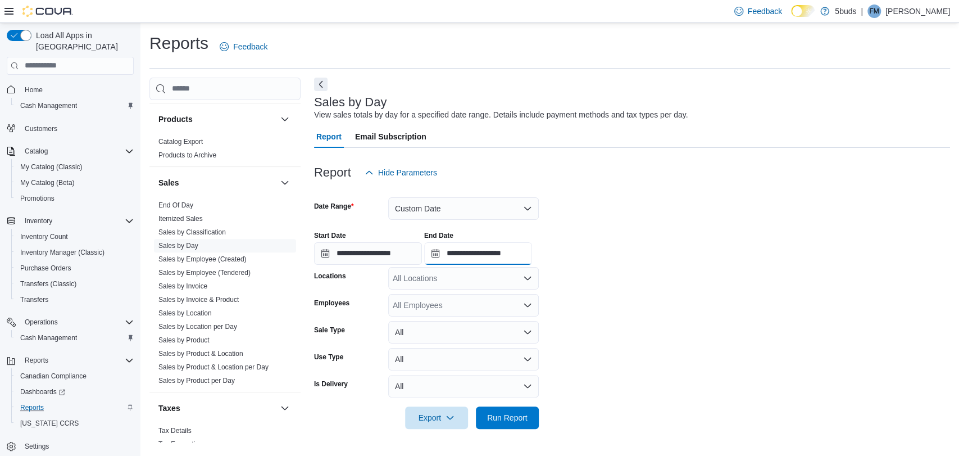
click at [447, 251] on input "**********" at bounding box center [478, 253] width 108 height 22
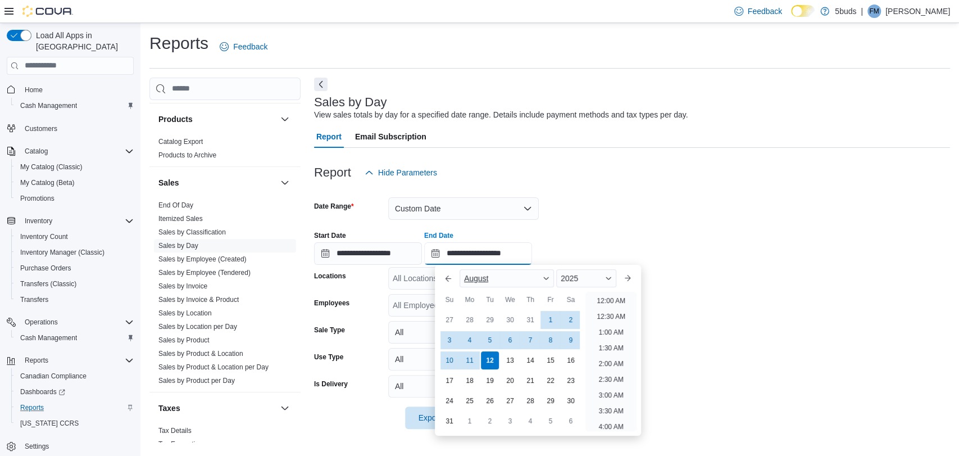
scroll to position [618, 0]
click at [783, 311] on form "**********" at bounding box center [632, 306] width 636 height 245
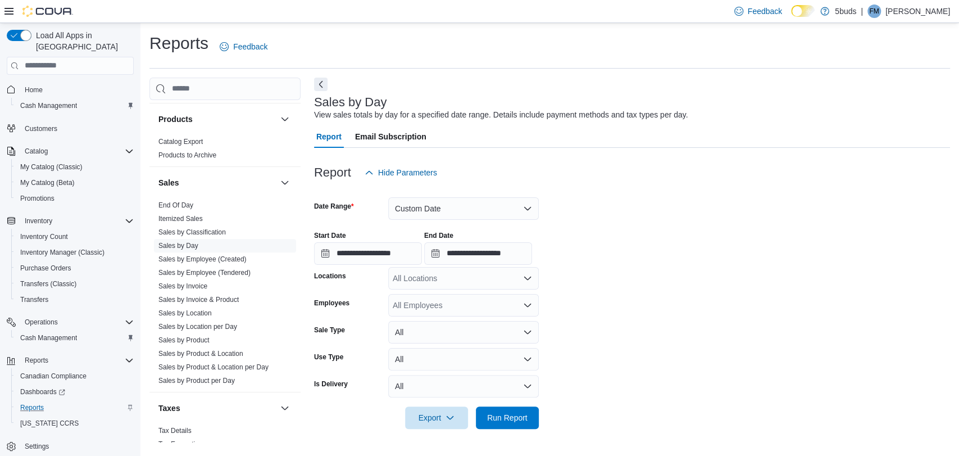
click at [480, 276] on div "All Locations" at bounding box center [463, 278] width 151 height 22
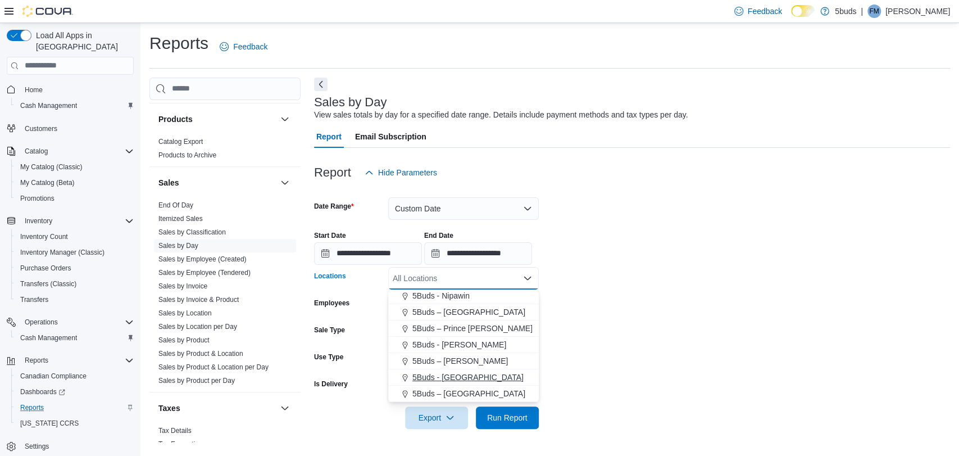
click at [467, 377] on span "5Buds - [GEOGRAPHIC_DATA]" at bounding box center [467, 376] width 111 height 11
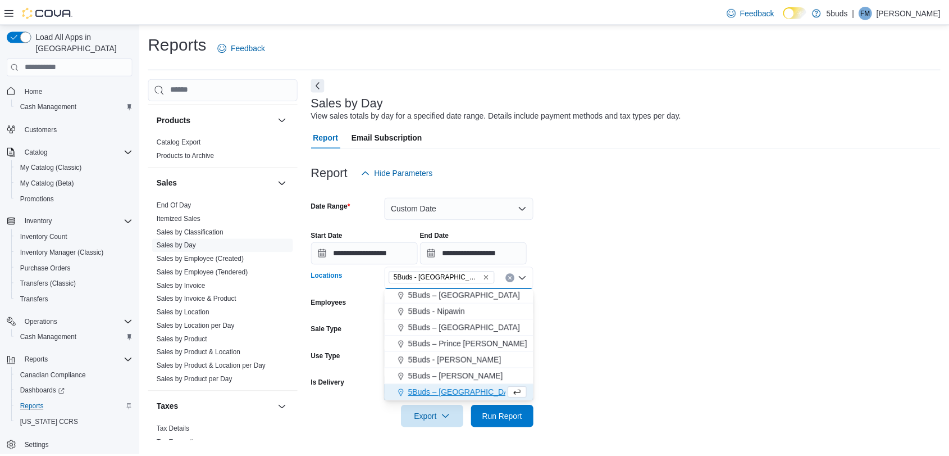
scroll to position [67, 0]
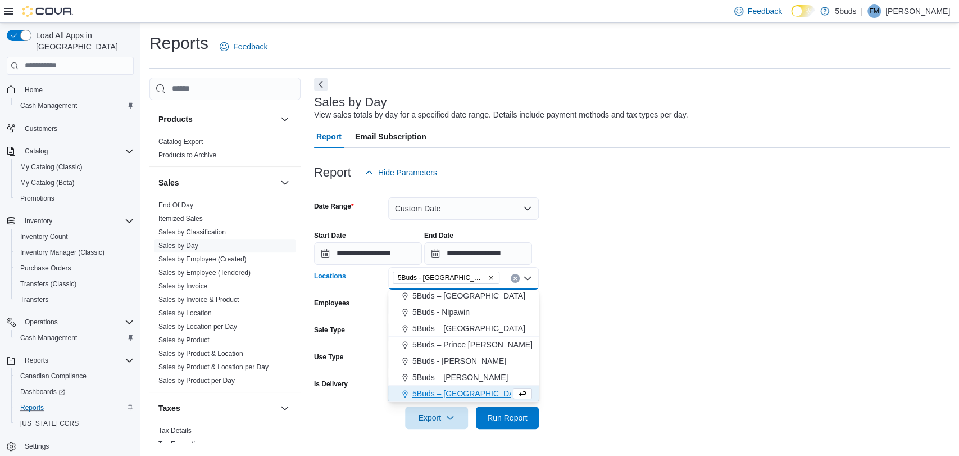
click at [693, 347] on form "**********" at bounding box center [632, 306] width 636 height 245
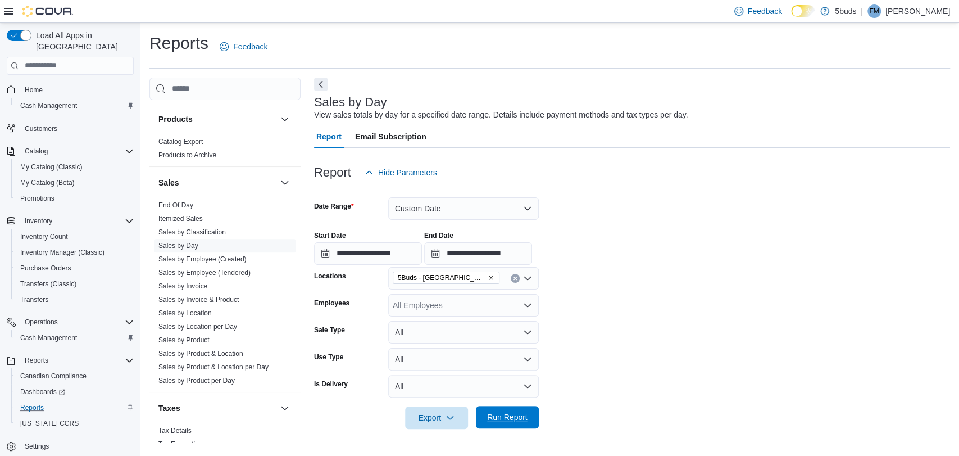
click at [495, 415] on span "Run Report" at bounding box center [507, 416] width 40 height 11
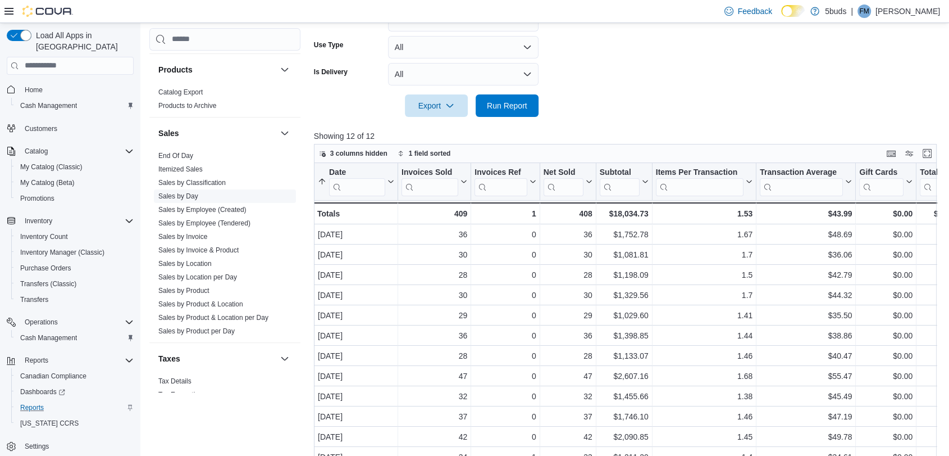
click at [185, 192] on link "Sales by Day" at bounding box center [178, 196] width 40 height 8
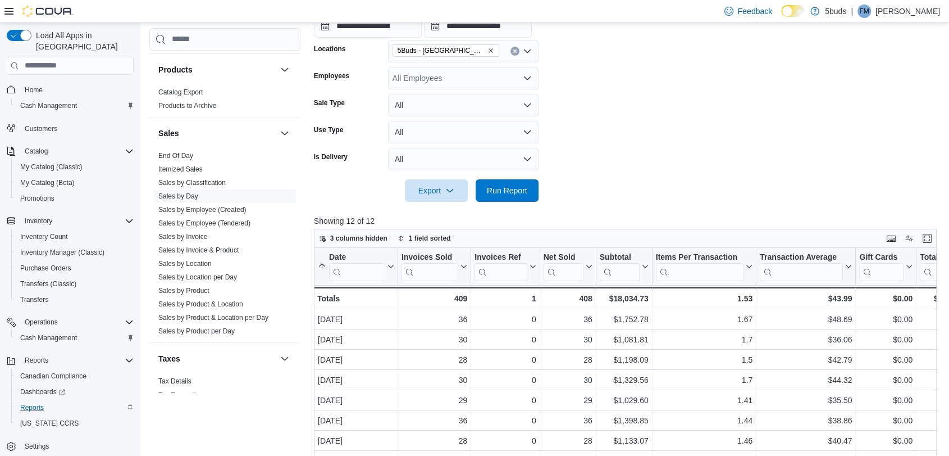
scroll to position [125, 0]
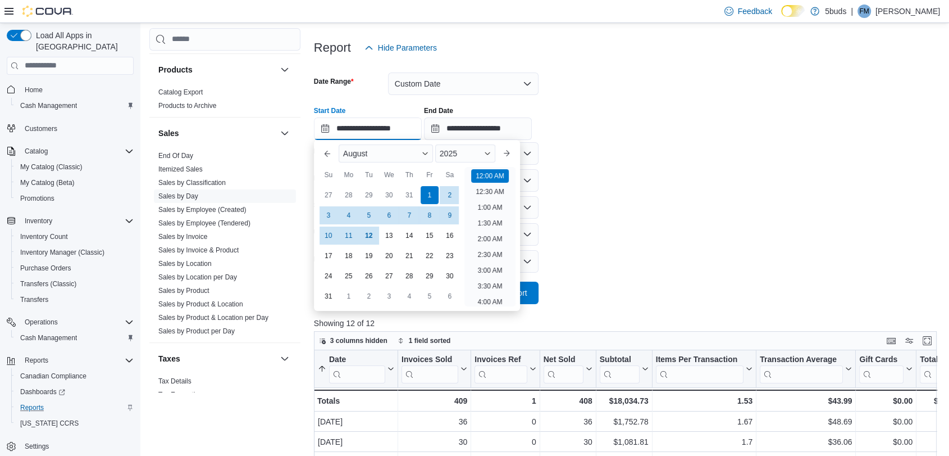
click at [324, 129] on input "**********" at bounding box center [368, 128] width 108 height 22
click at [370, 237] on div "12" at bounding box center [369, 235] width 20 height 20
type input "**********"
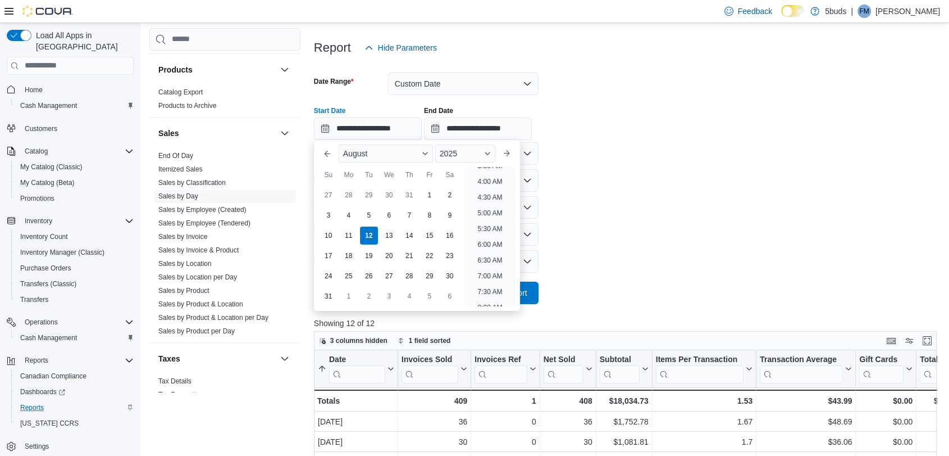
scroll to position [127, 0]
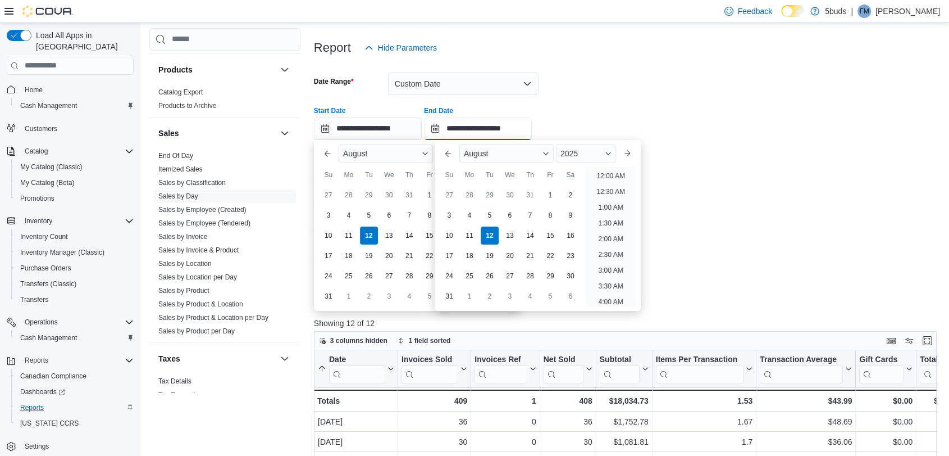
drag, startPoint x: 439, startPoint y: 134, endPoint x: 454, endPoint y: 128, distance: 16.2
click at [440, 133] on input "**********" at bounding box center [478, 128] width 108 height 22
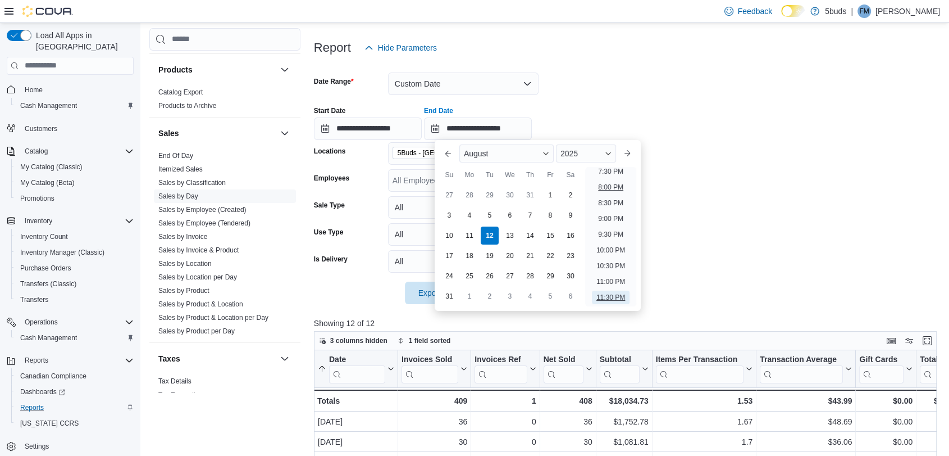
click at [605, 188] on li "8:00 PM" at bounding box center [611, 186] width 34 height 13
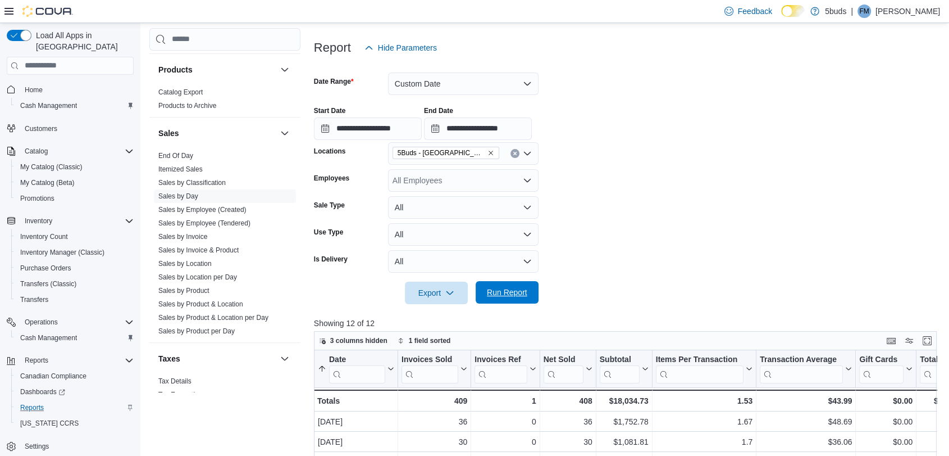
click at [526, 290] on span "Run Report" at bounding box center [507, 292] width 40 height 11
drag, startPoint x: 442, startPoint y: 129, endPoint x: 449, endPoint y: 130, distance: 7.3
click at [442, 129] on input "**********" at bounding box center [478, 128] width 108 height 22
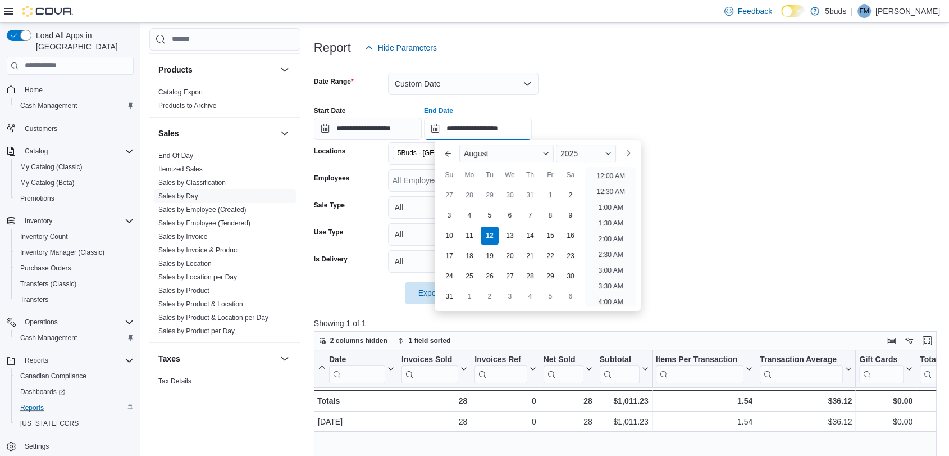
scroll to position [618, 0]
click at [616, 217] on li "9:00 PM" at bounding box center [611, 218] width 34 height 13
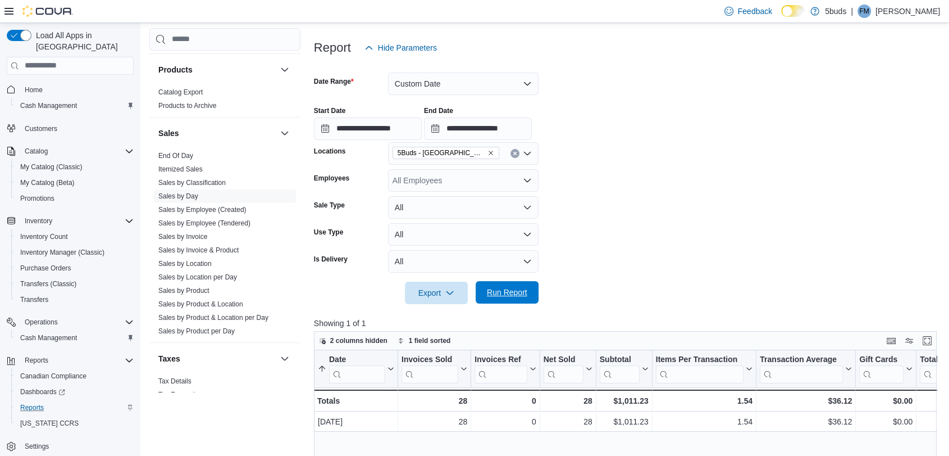
click at [521, 286] on span "Run Report" at bounding box center [507, 292] width 49 height 22
click at [446, 129] on input "**********" at bounding box center [478, 128] width 108 height 22
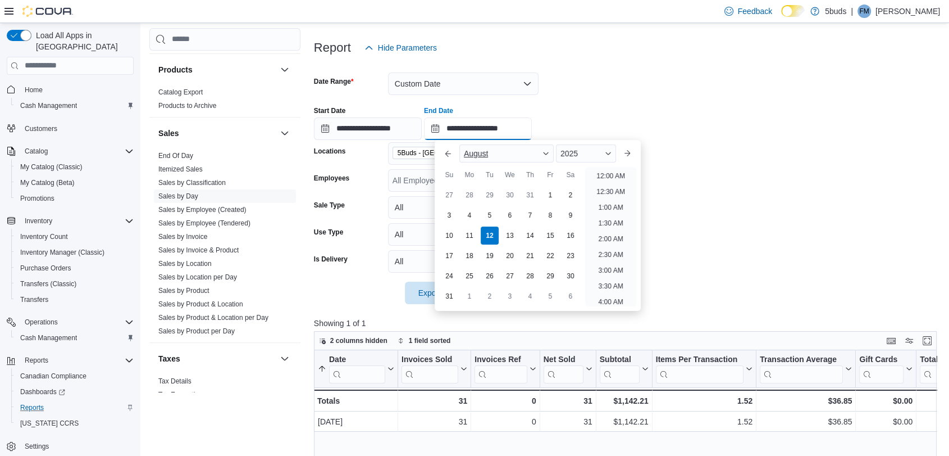
scroll to position [618, 0]
click at [610, 250] on li "10:00 PM" at bounding box center [611, 249] width 38 height 13
type input "**********"
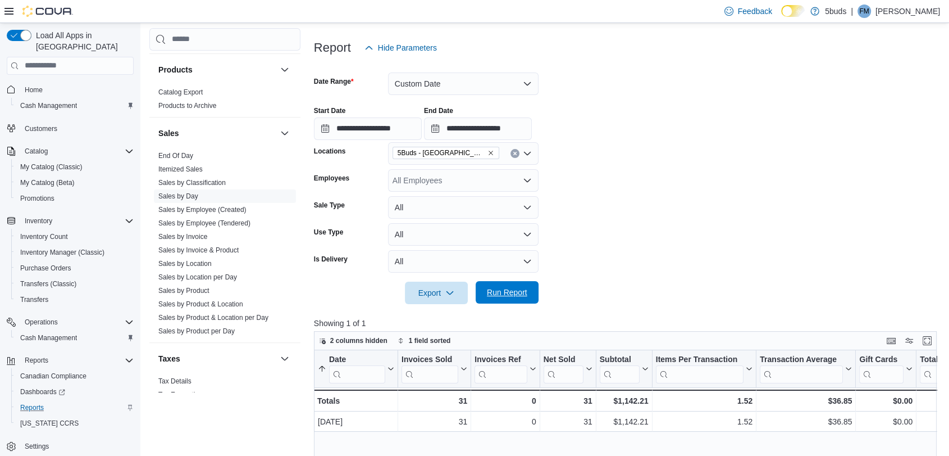
click at [499, 288] on span "Run Report" at bounding box center [507, 292] width 40 height 11
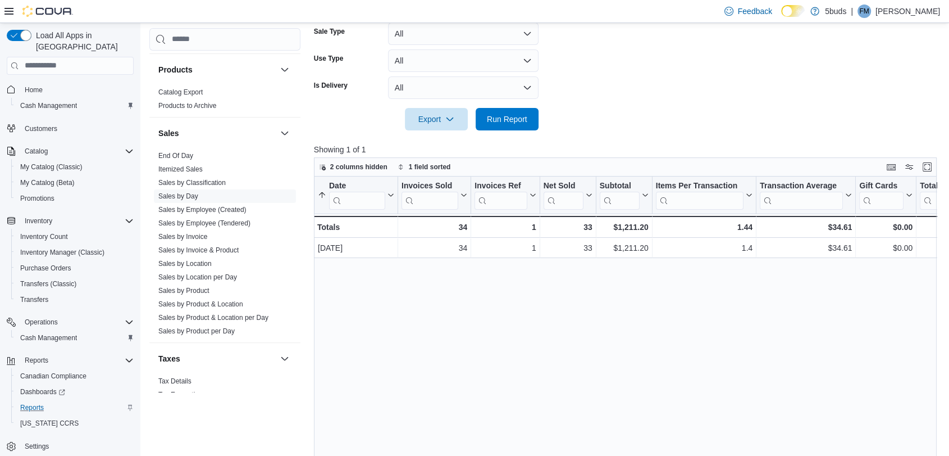
scroll to position [312, 0]
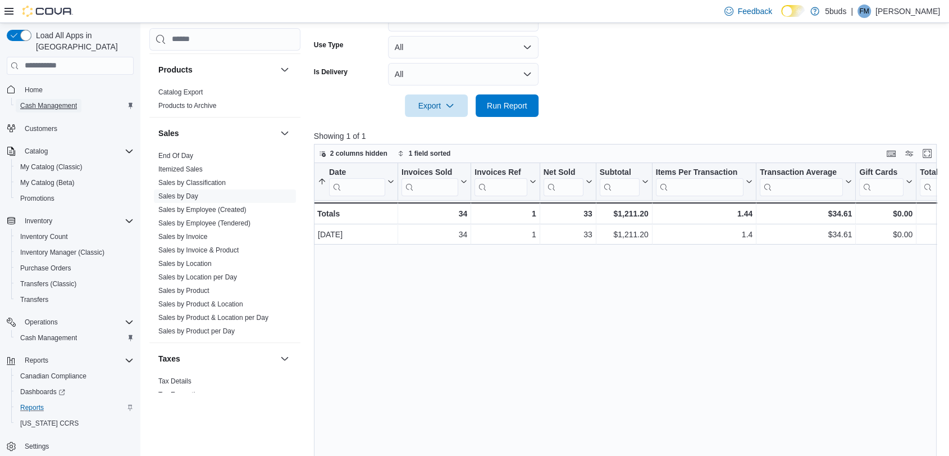
click at [74, 101] on span "Cash Management" at bounding box center [48, 105] width 57 height 9
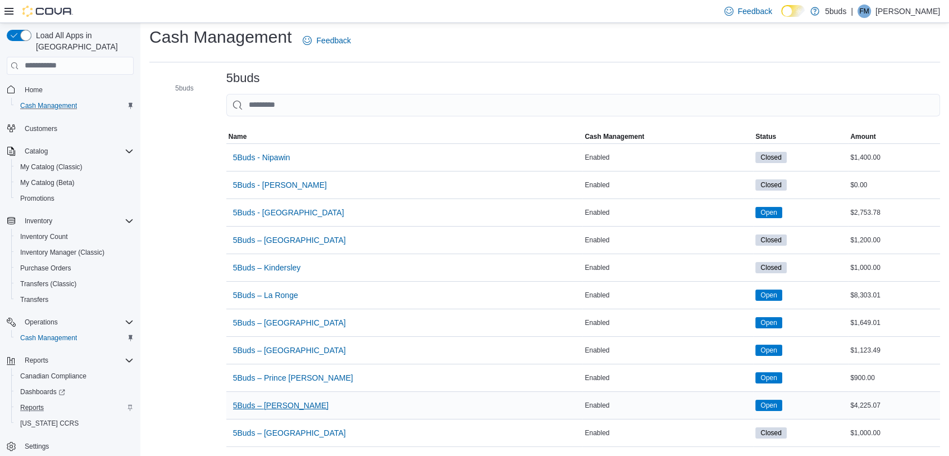
scroll to position [15, 0]
click at [266, 207] on span "5Buds - [GEOGRAPHIC_DATA]" at bounding box center [288, 212] width 111 height 11
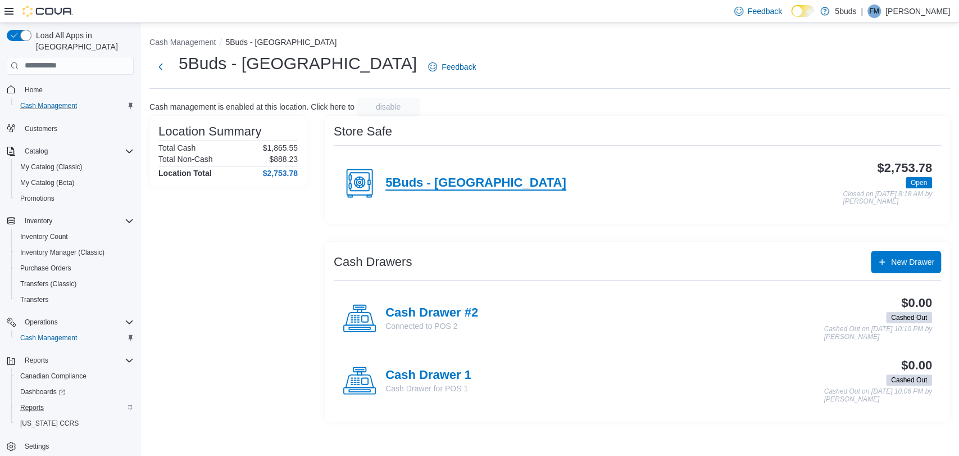
click at [446, 182] on h4 "5Buds - [GEOGRAPHIC_DATA]" at bounding box center [475, 183] width 181 height 15
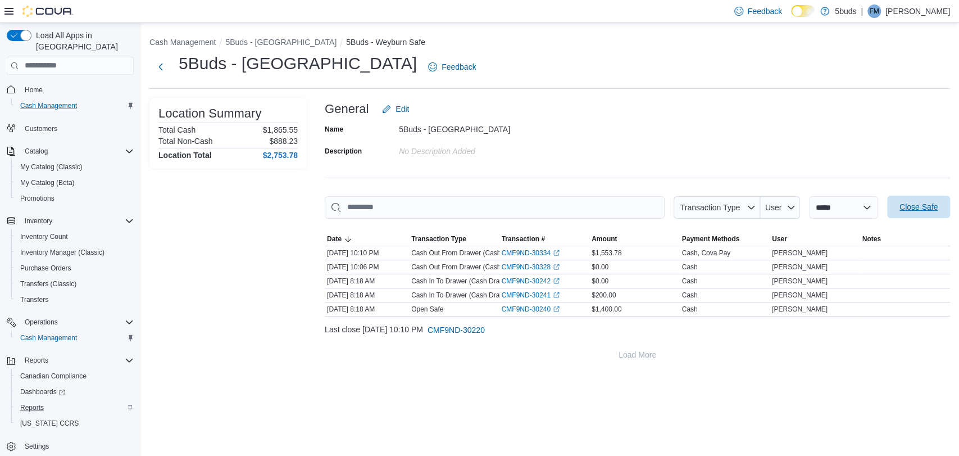
click at [920, 208] on span "Close Safe" at bounding box center [918, 206] width 38 height 11
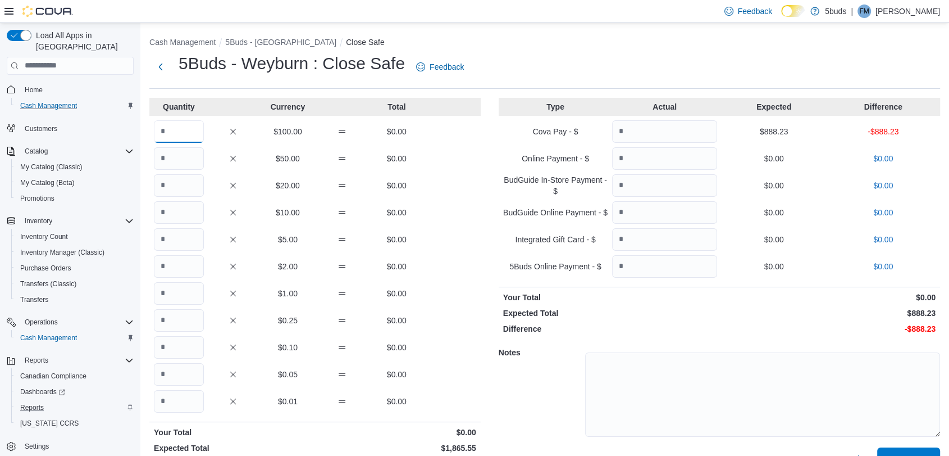
click at [178, 133] on input "Quantity" at bounding box center [179, 131] width 50 height 22
type input "*"
type input "**"
type input "*"
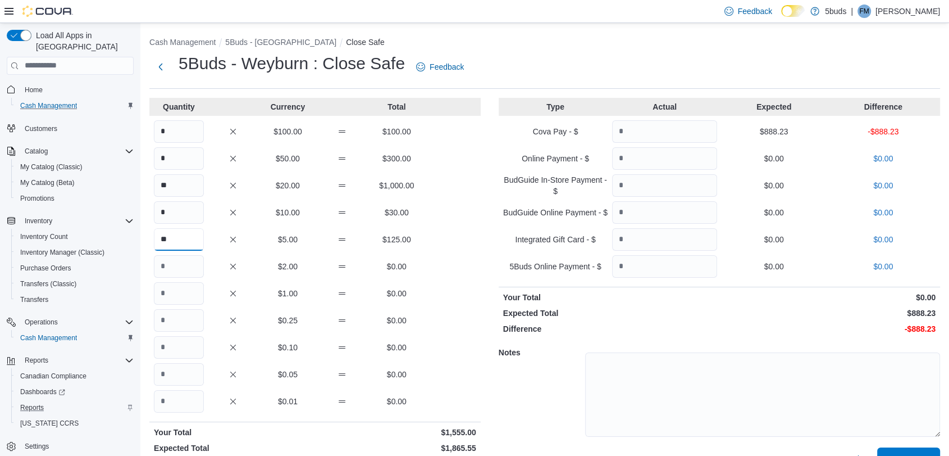
type input "**"
type input "***"
type input "**"
type input "***"
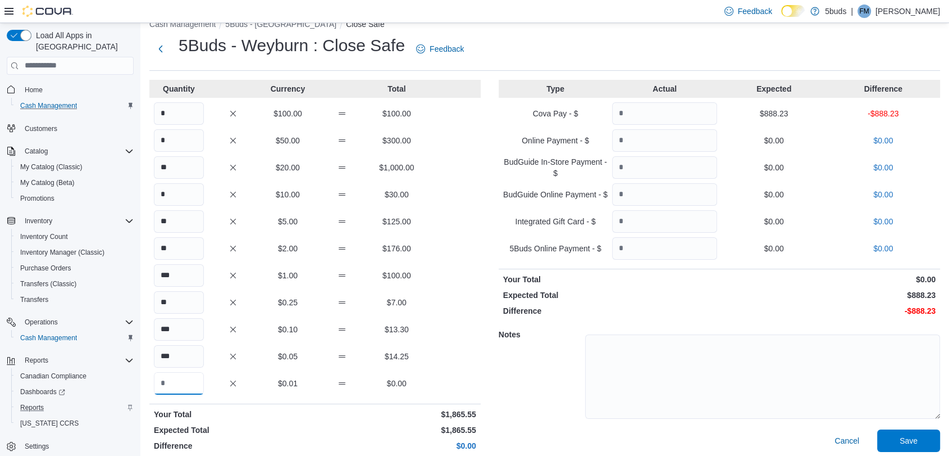
scroll to position [27, 0]
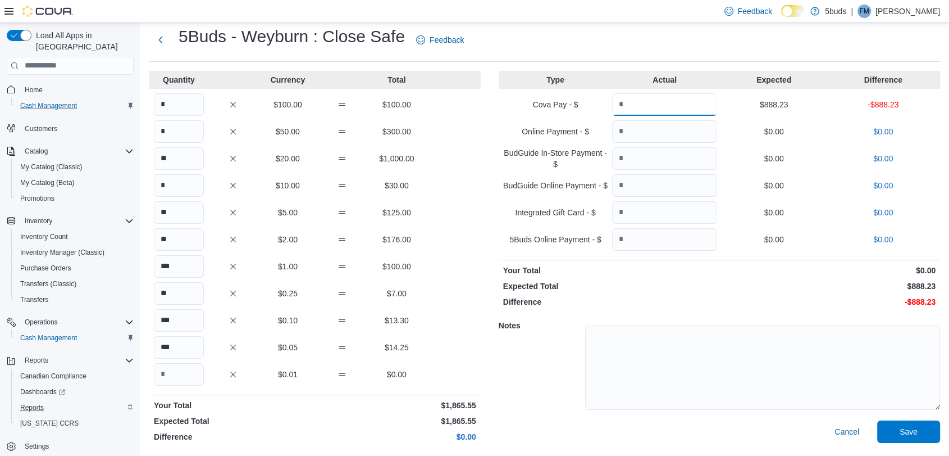
click at [674, 109] on input "Quantity" at bounding box center [664, 104] width 105 height 22
type input "******"
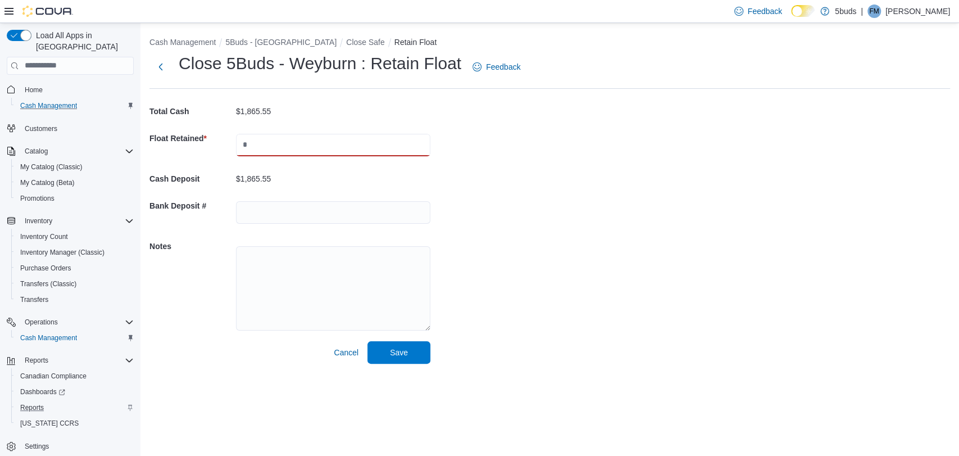
drag, startPoint x: 301, startPoint y: 147, endPoint x: 304, endPoint y: 152, distance: 6.3
click at [301, 147] on input "text" at bounding box center [333, 145] width 194 height 22
type input "*******"
click at [283, 219] on input "text" at bounding box center [333, 212] width 194 height 22
drag, startPoint x: 328, startPoint y: 213, endPoint x: 285, endPoint y: 217, distance: 42.3
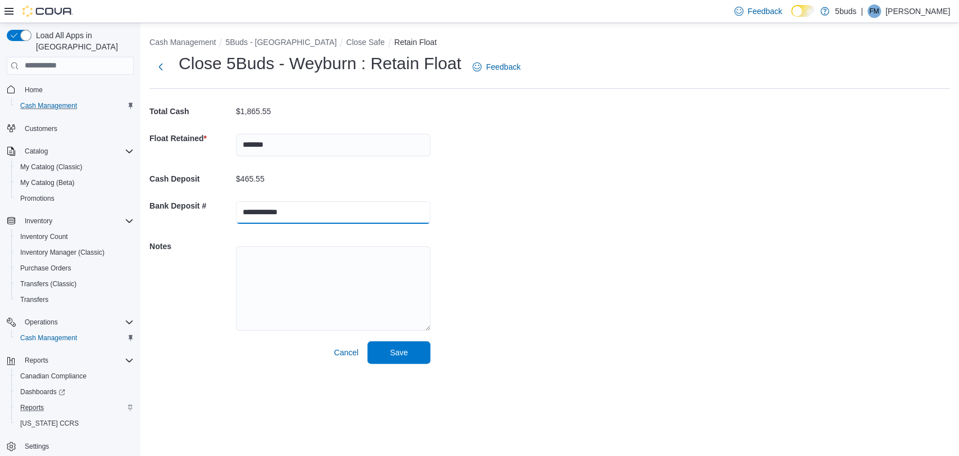
click at [285, 217] on input "**********" at bounding box center [333, 212] width 194 height 22
type input "**********"
click at [593, 206] on div "**********" at bounding box center [549, 197] width 819 height 349
drag, startPoint x: 344, startPoint y: 221, endPoint x: 165, endPoint y: 226, distance: 179.3
click at [165, 226] on div "**********" at bounding box center [289, 212] width 281 height 40
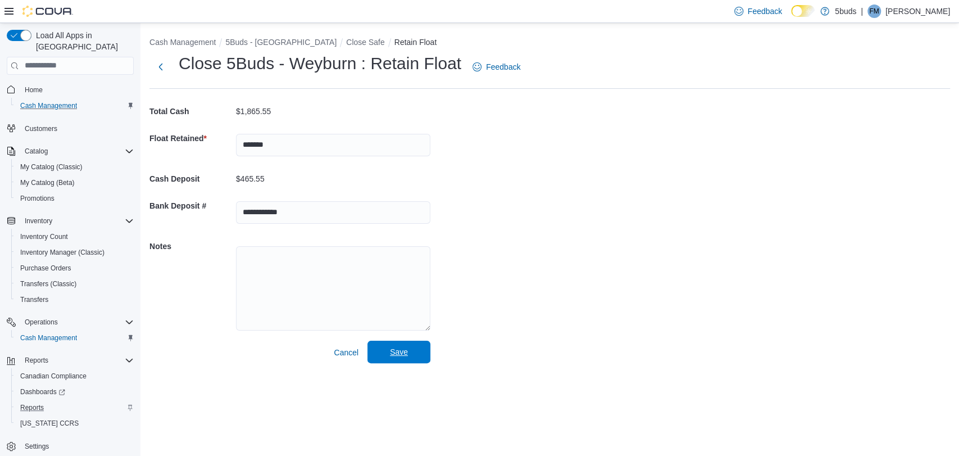
click at [391, 358] on span "Save" at bounding box center [398, 351] width 49 height 22
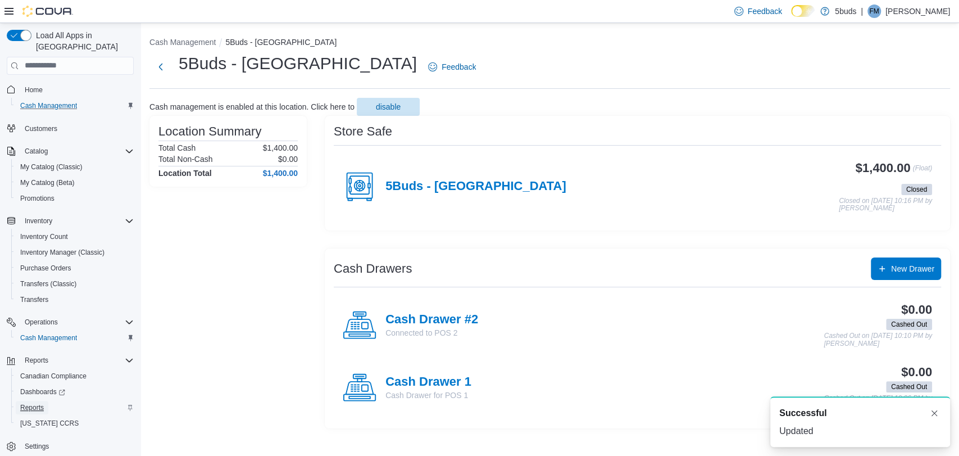
click at [22, 403] on span "Reports" at bounding box center [32, 407] width 24 height 9
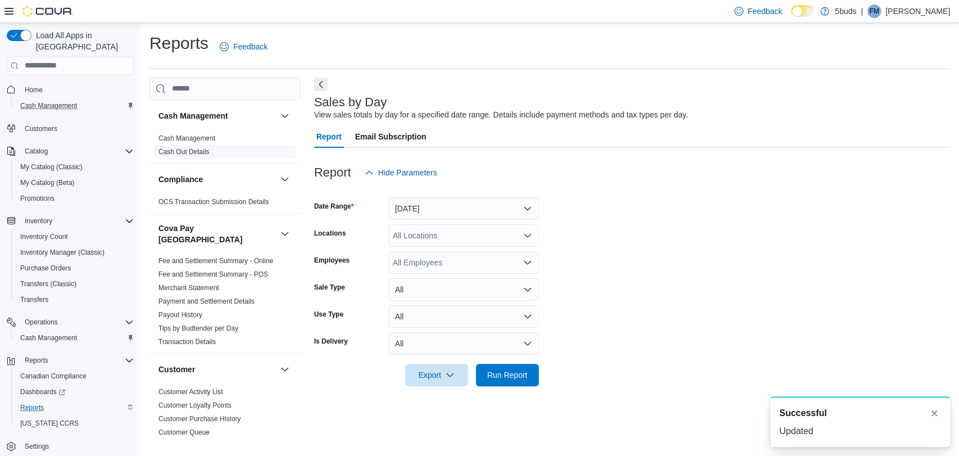
click at [172, 149] on link "Cash Out Details" at bounding box center [183, 152] width 51 height 8
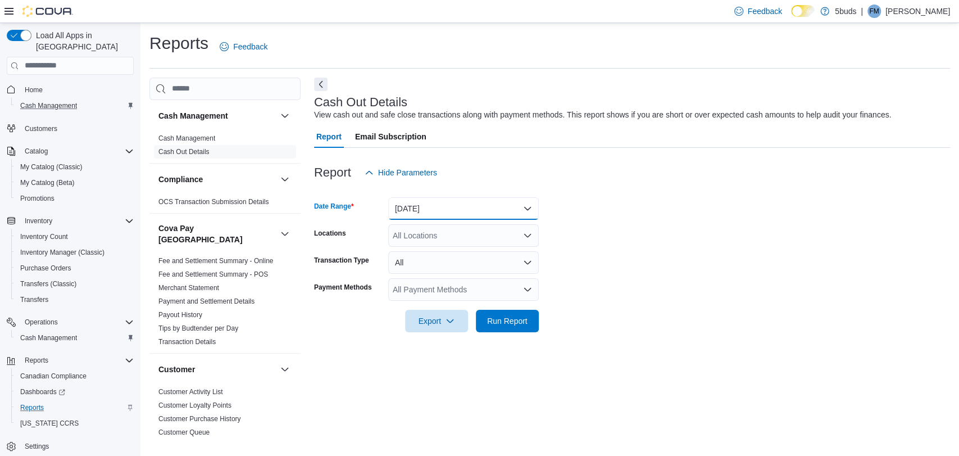
click at [445, 208] on button "[DATE]" at bounding box center [463, 208] width 151 height 22
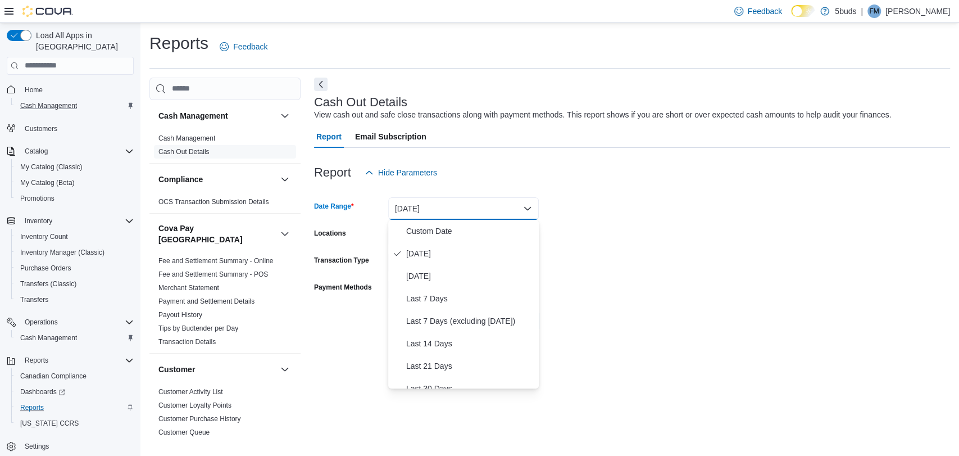
click at [625, 207] on form "Date Range [DATE] Locations All Locations Transaction Type All Payment Methods …" at bounding box center [632, 258] width 636 height 148
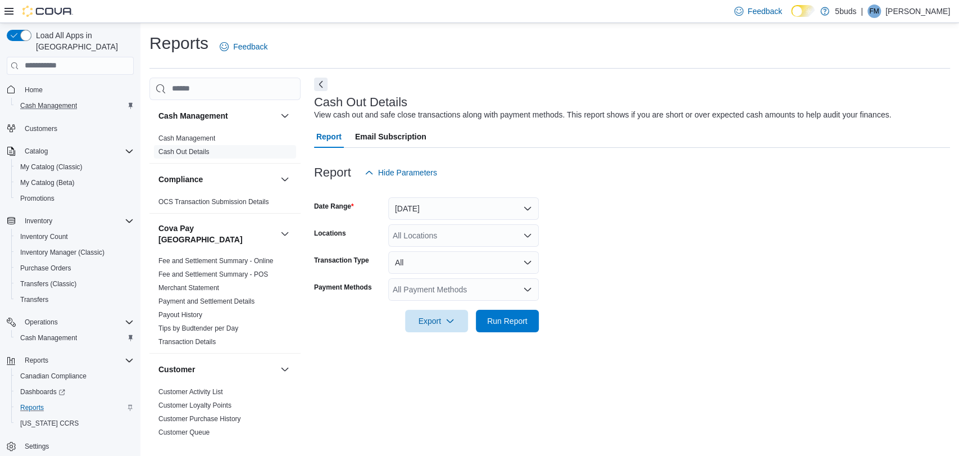
click at [478, 235] on div "All Locations" at bounding box center [463, 235] width 151 height 22
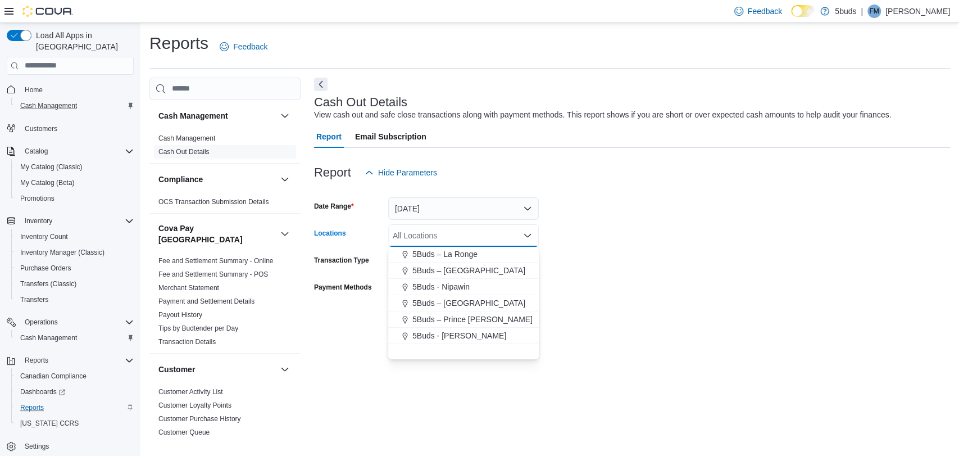
scroll to position [83, 0]
click at [455, 331] on span "5Buds - [GEOGRAPHIC_DATA]" at bounding box center [467, 334] width 111 height 11
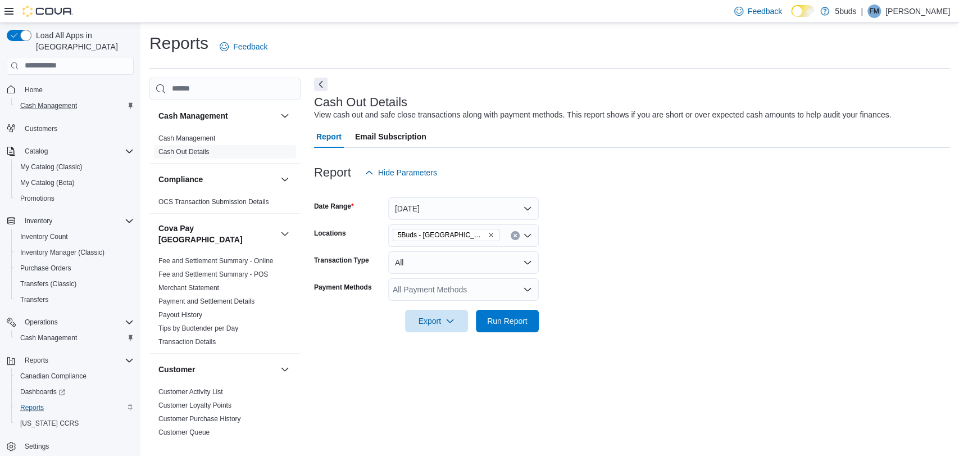
click at [710, 321] on form "Date Range [DATE] Locations 5Buds - Weyburn Transaction Type All Payment Method…" at bounding box center [632, 258] width 636 height 148
click at [438, 318] on span "Export" at bounding box center [436, 320] width 49 height 22
click at [445, 341] on span "Export to Excel" at bounding box center [438, 343] width 51 height 9
click at [928, 4] on p "[PERSON_NAME]" at bounding box center [917, 10] width 65 height 13
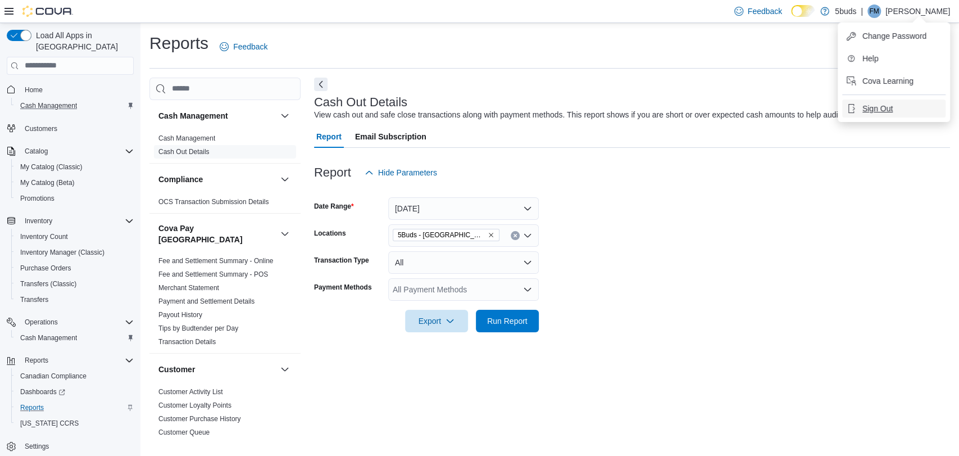
click at [879, 111] on span "Sign Out" at bounding box center [877, 108] width 30 height 11
